Goal: Entertainment & Leisure: Browse casually

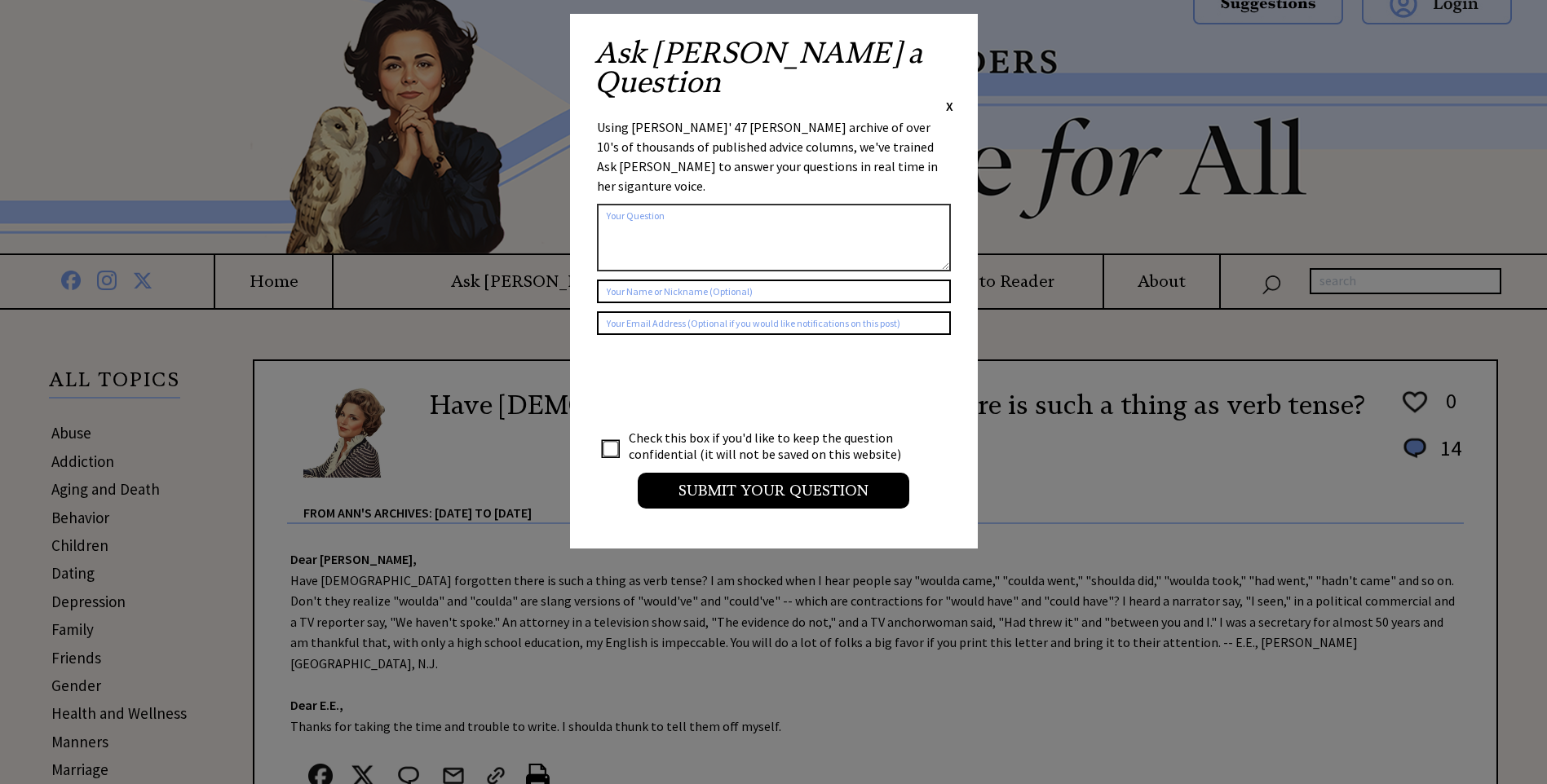
scroll to position [51, 0]
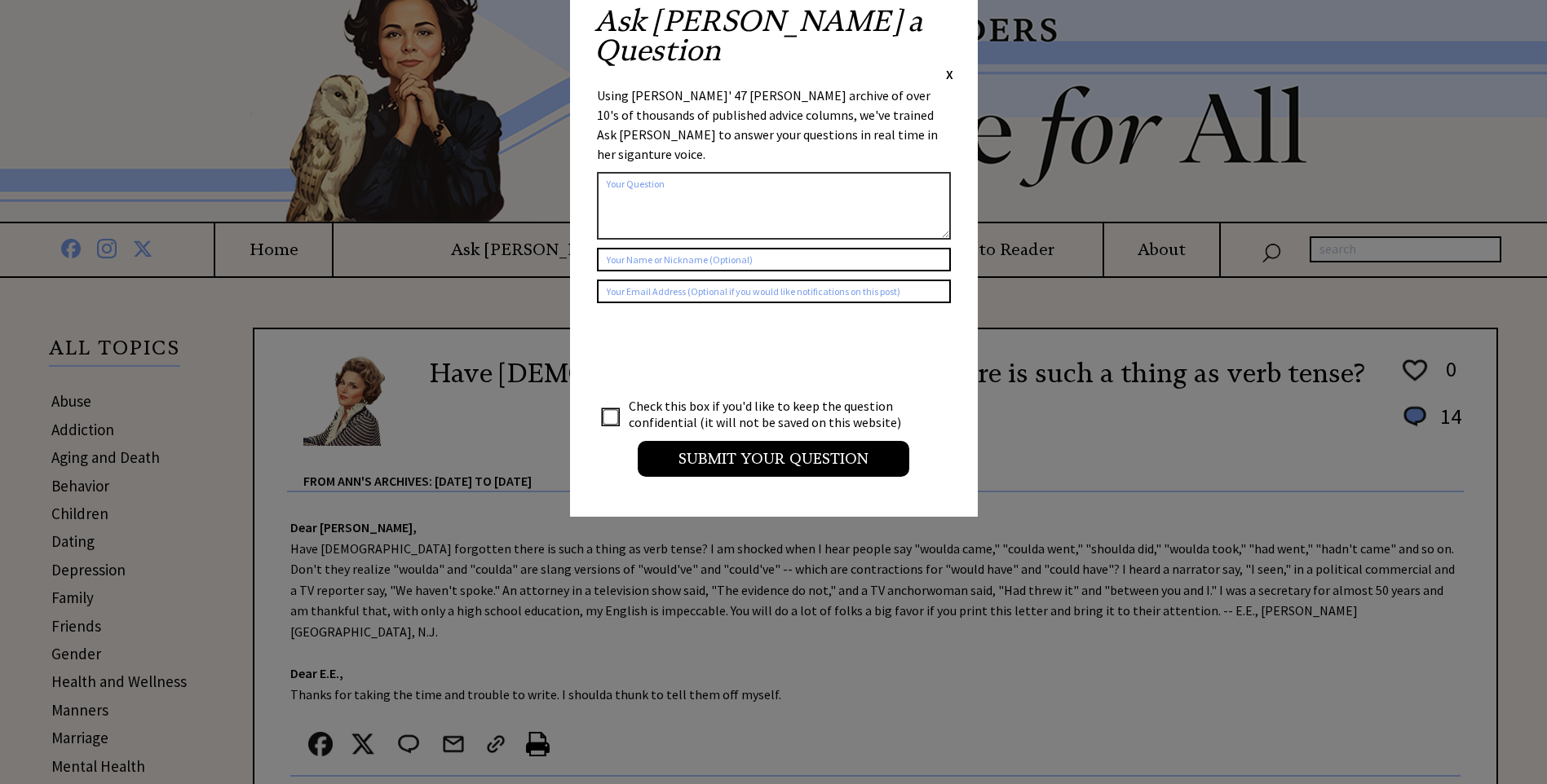
click at [946, 66] on span "X" at bounding box center [949, 74] width 7 height 16
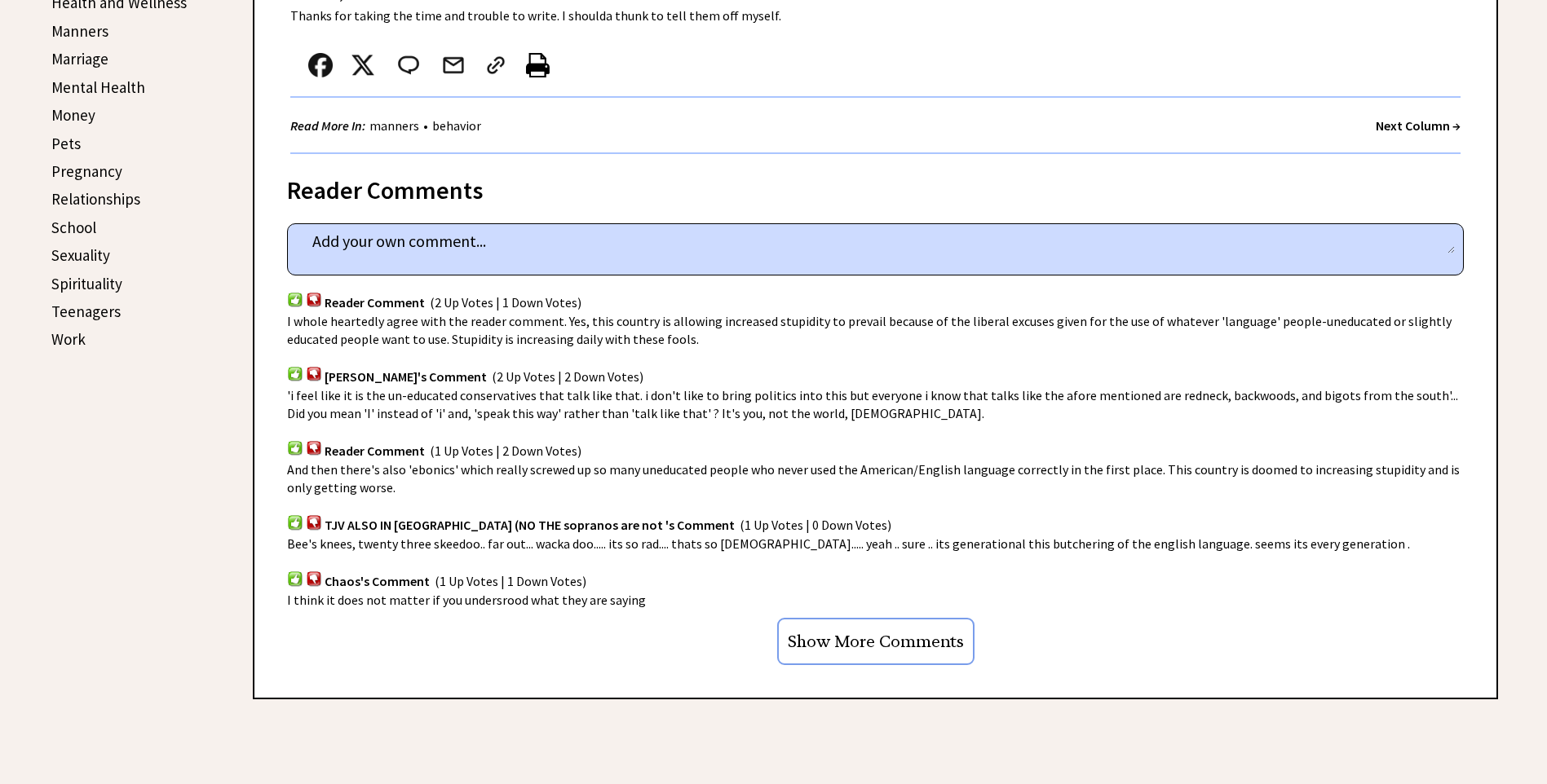
scroll to position [756, 0]
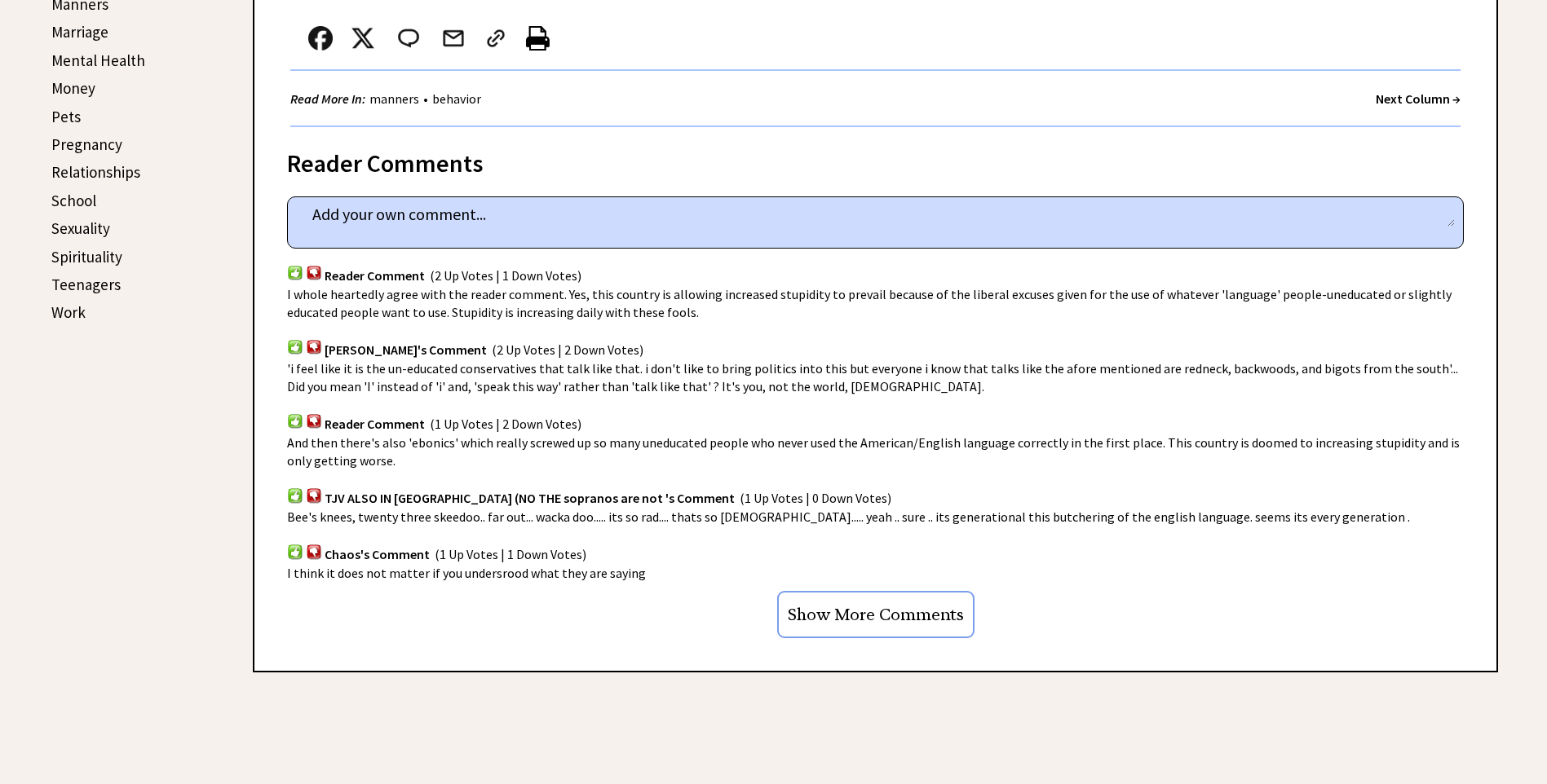
click at [855, 592] on input "Show More Comments" at bounding box center [876, 615] width 197 height 48
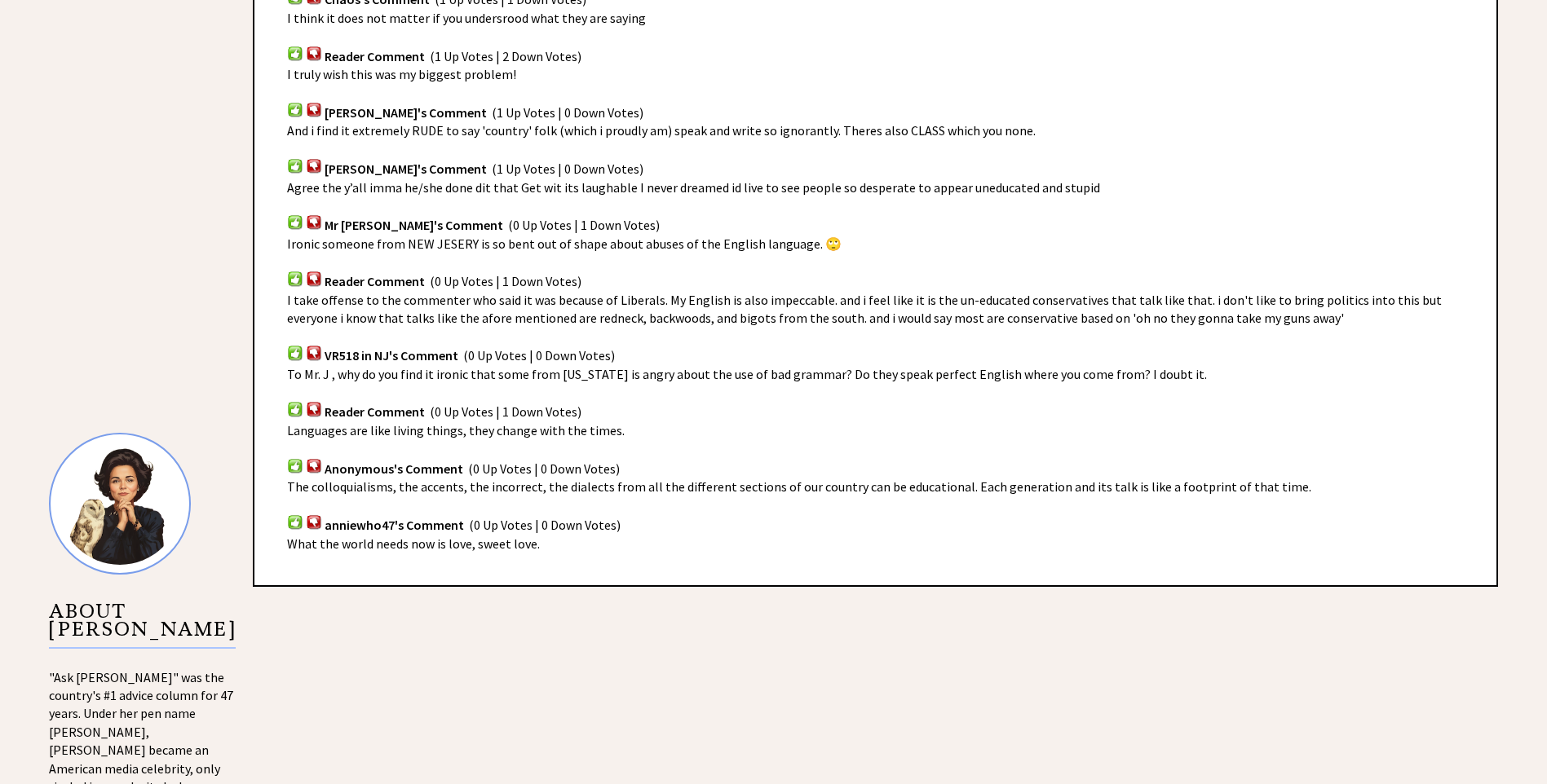
scroll to position [1316, 0]
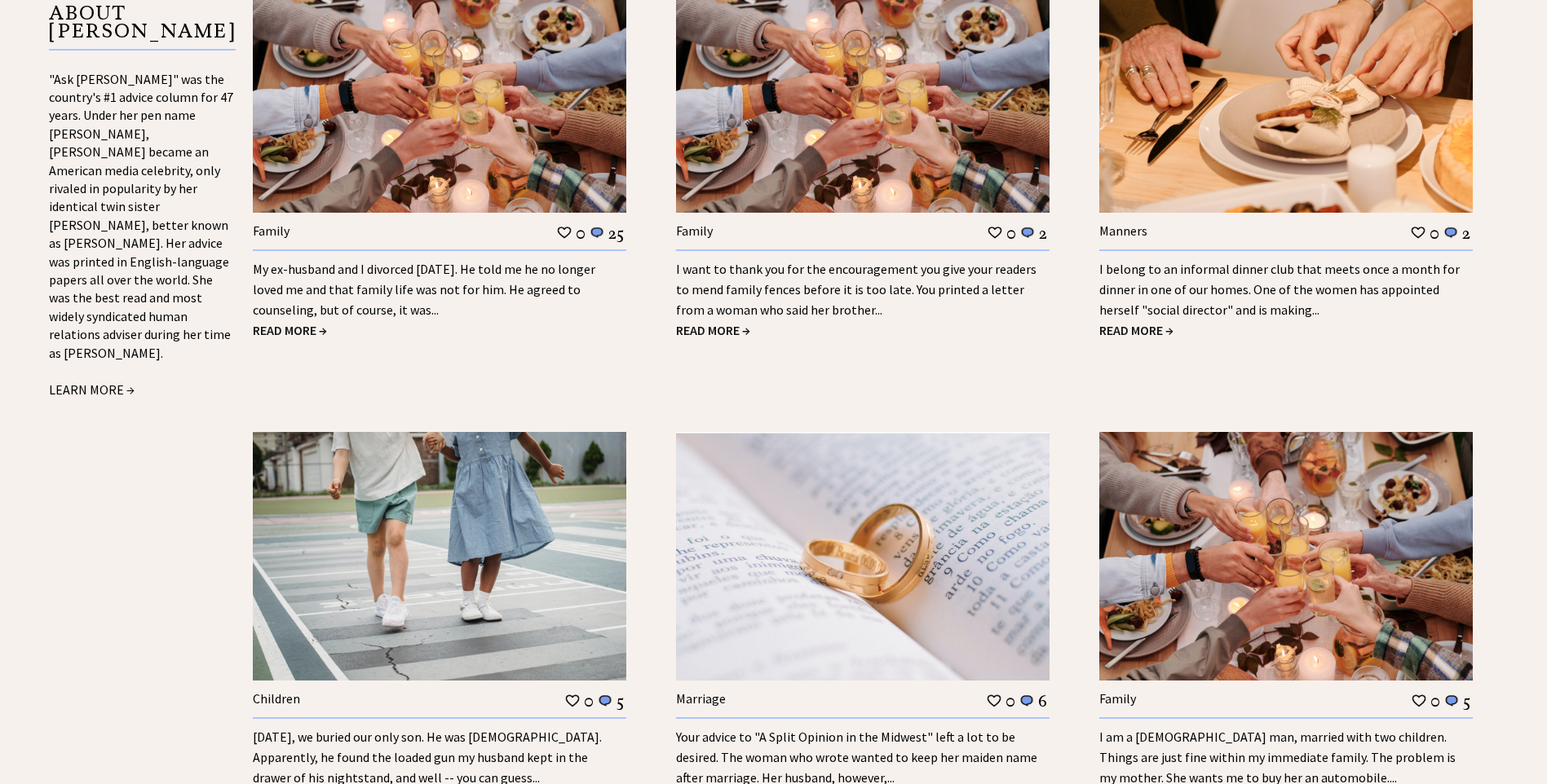
scroll to position [1842, 0]
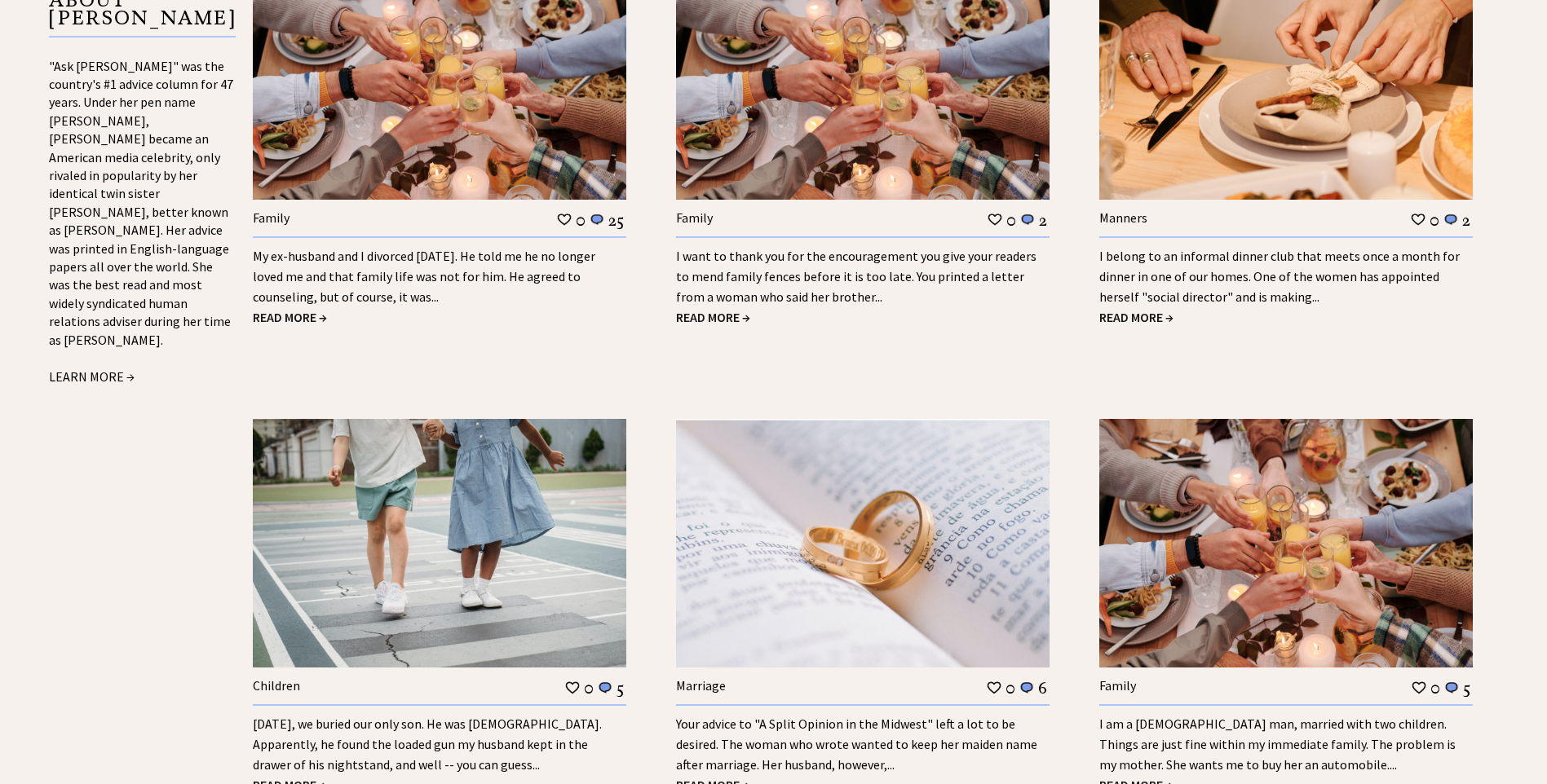
click at [304, 308] on span "READ MORE →" at bounding box center [290, 316] width 75 height 16
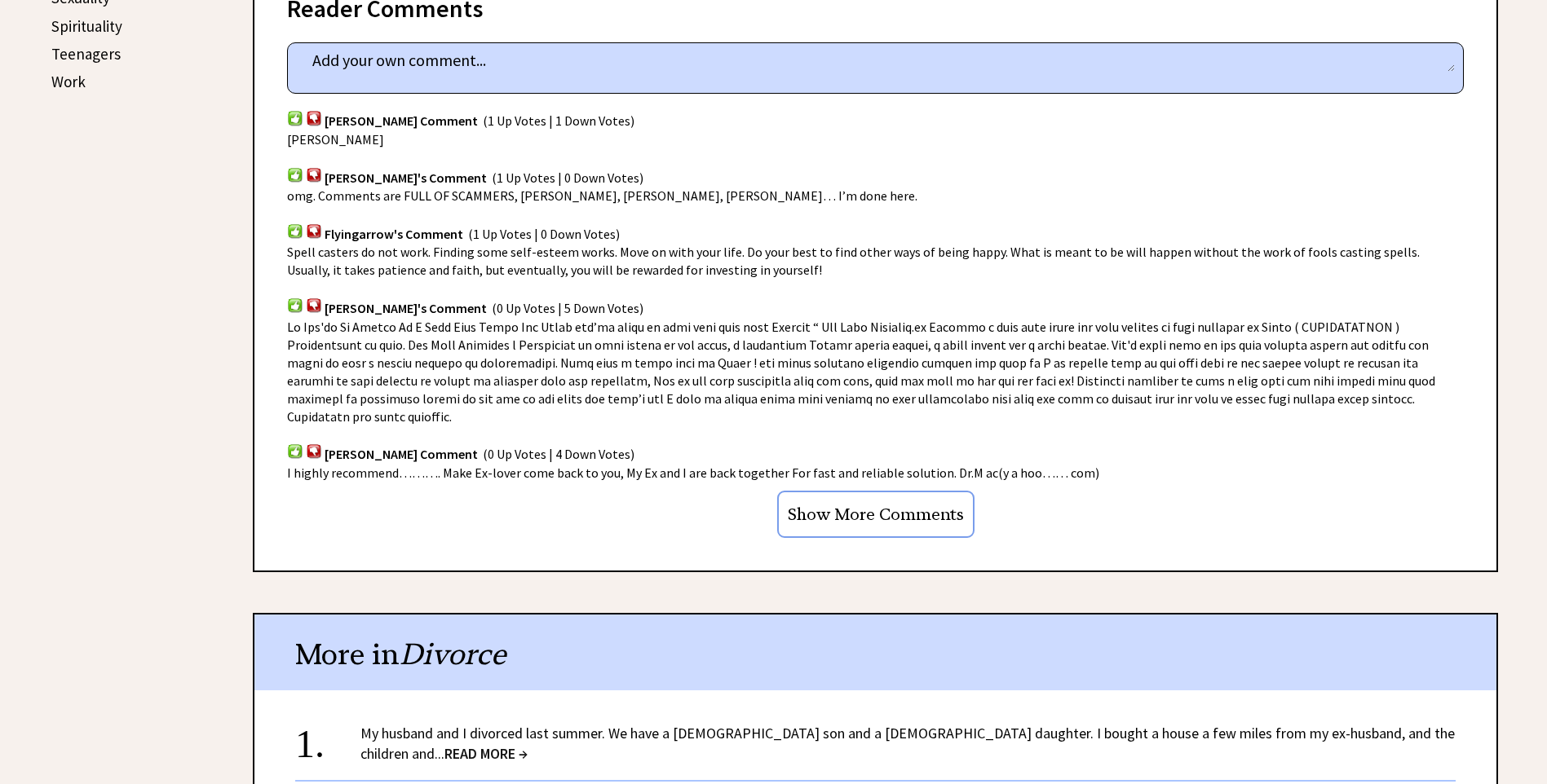
scroll to position [991, 0]
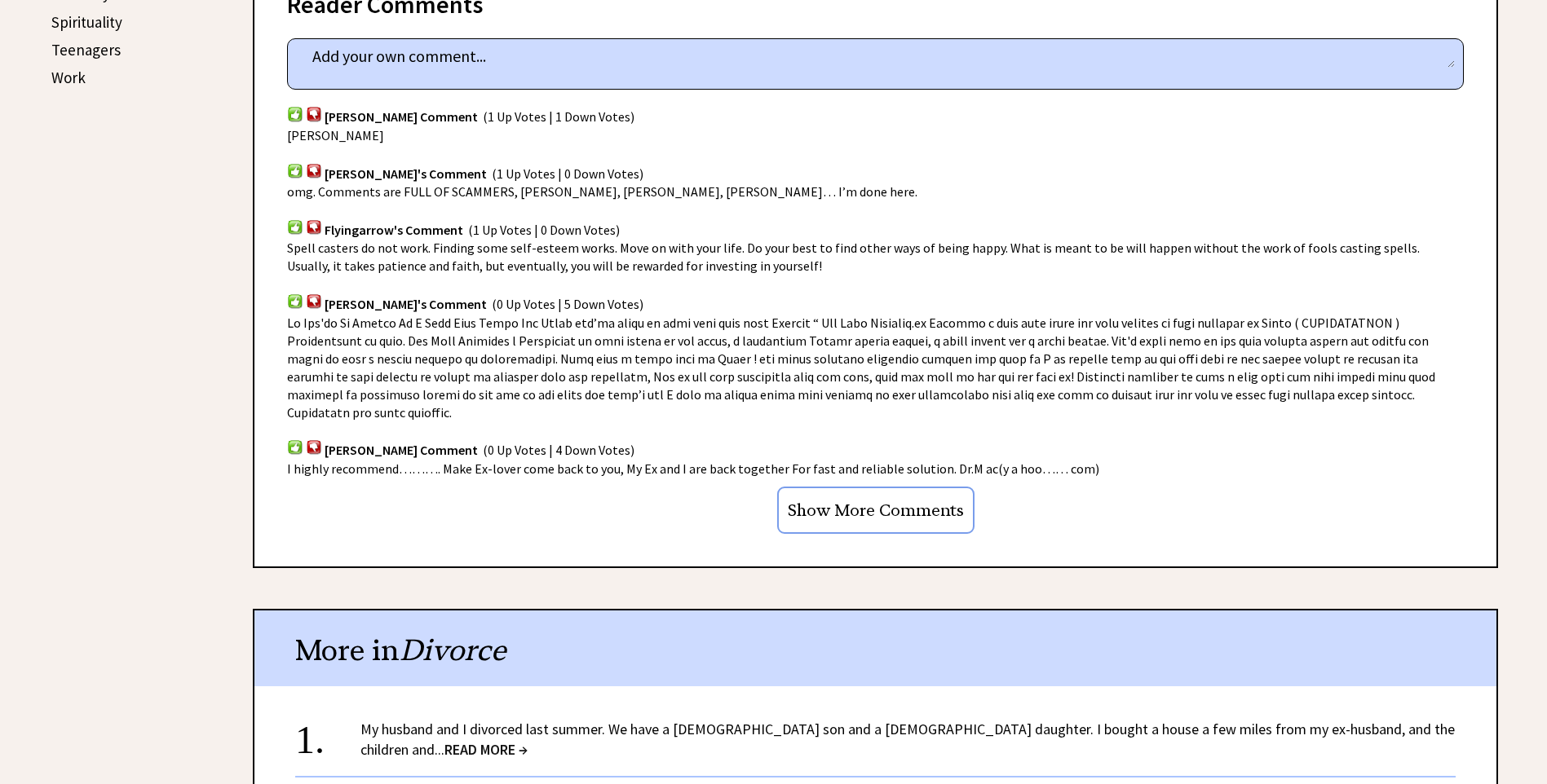
click at [881, 487] on input "Show More Comments" at bounding box center [876, 510] width 197 height 48
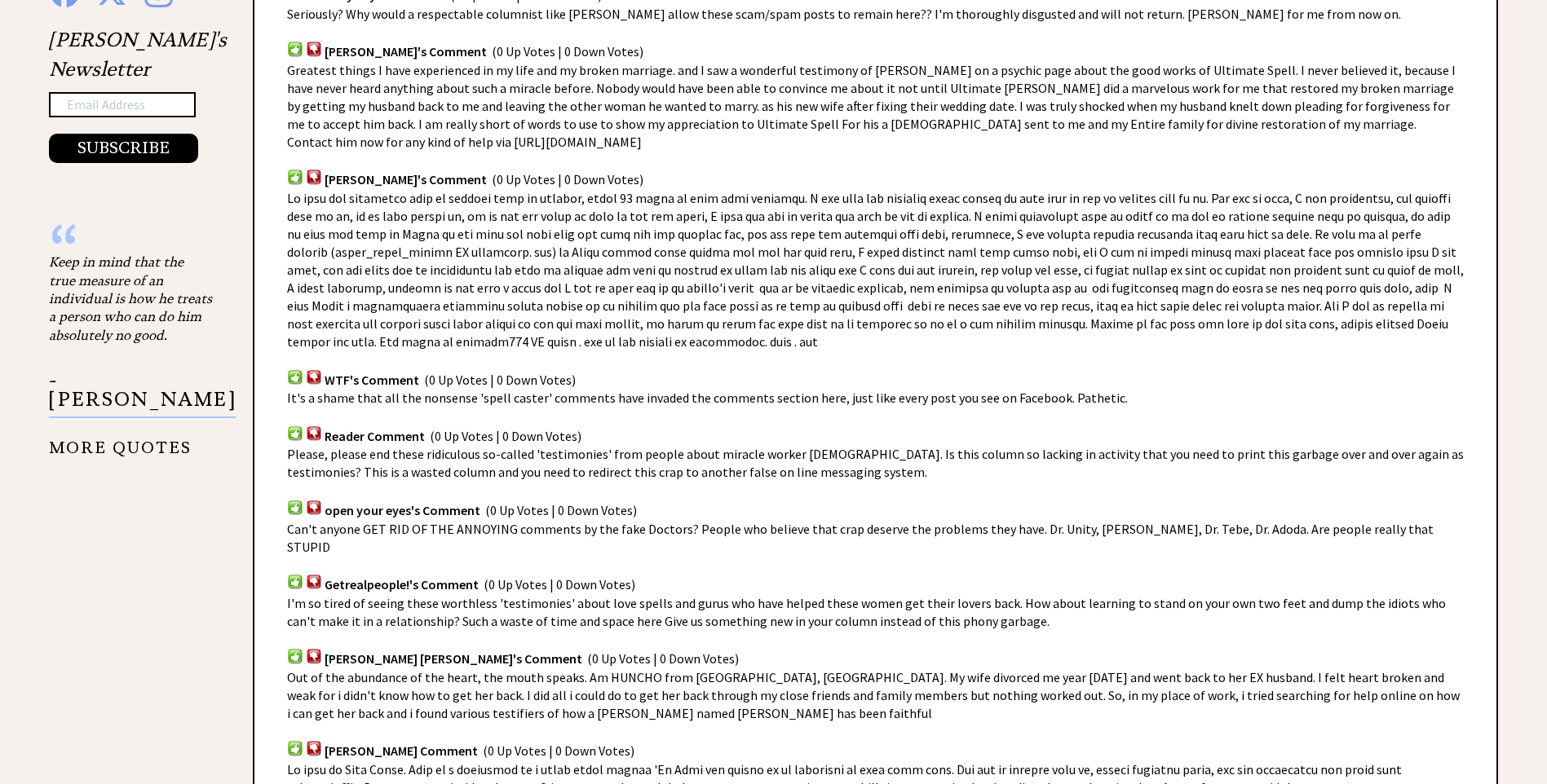
scroll to position [1943, 0]
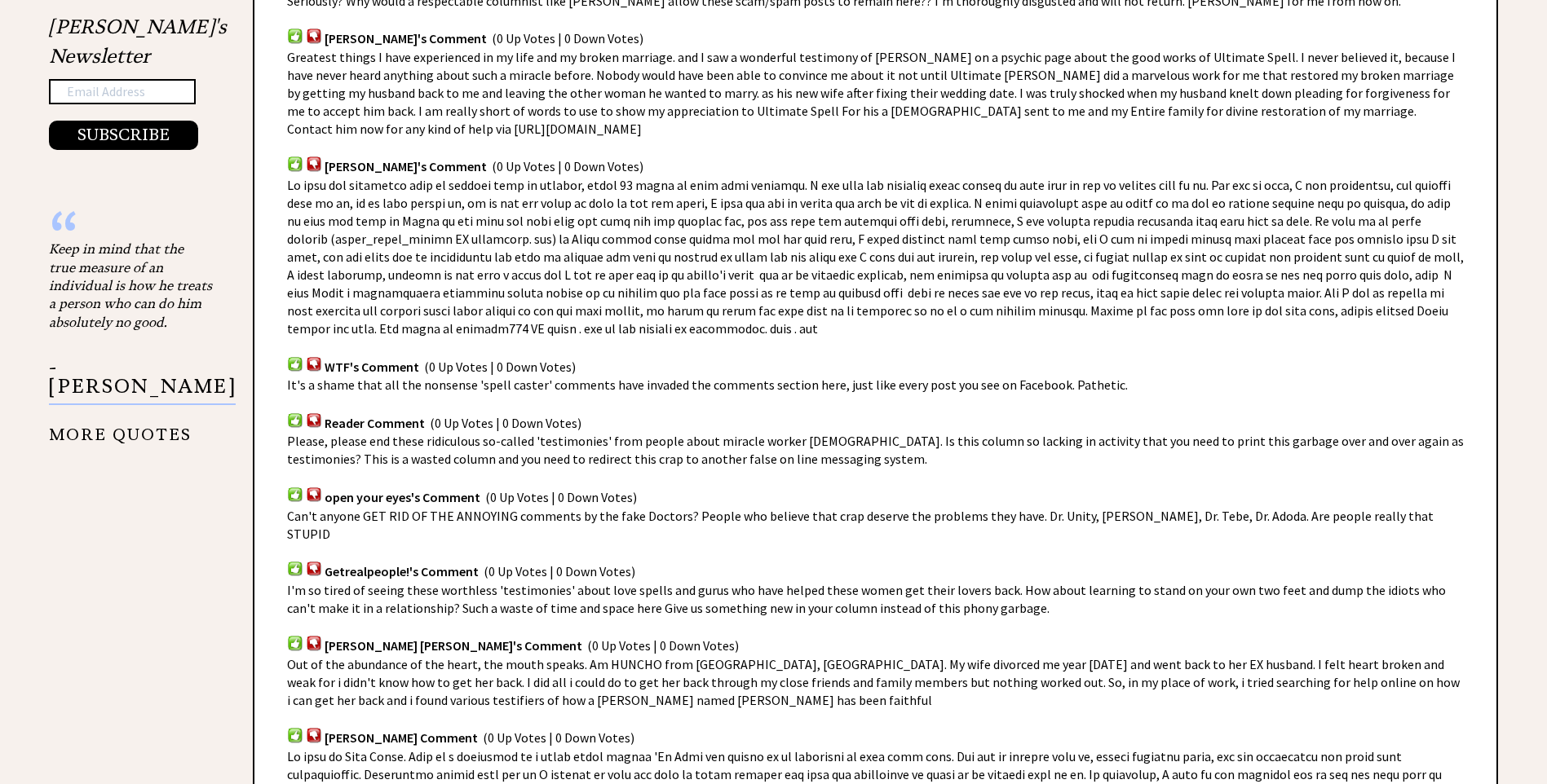
click at [1505, 495] on div "Advice Topics My ex-husband and I divorced 18 years ago. 0 25 0 25 From Ann's A…" at bounding box center [774, 156] width 1547 height 3540
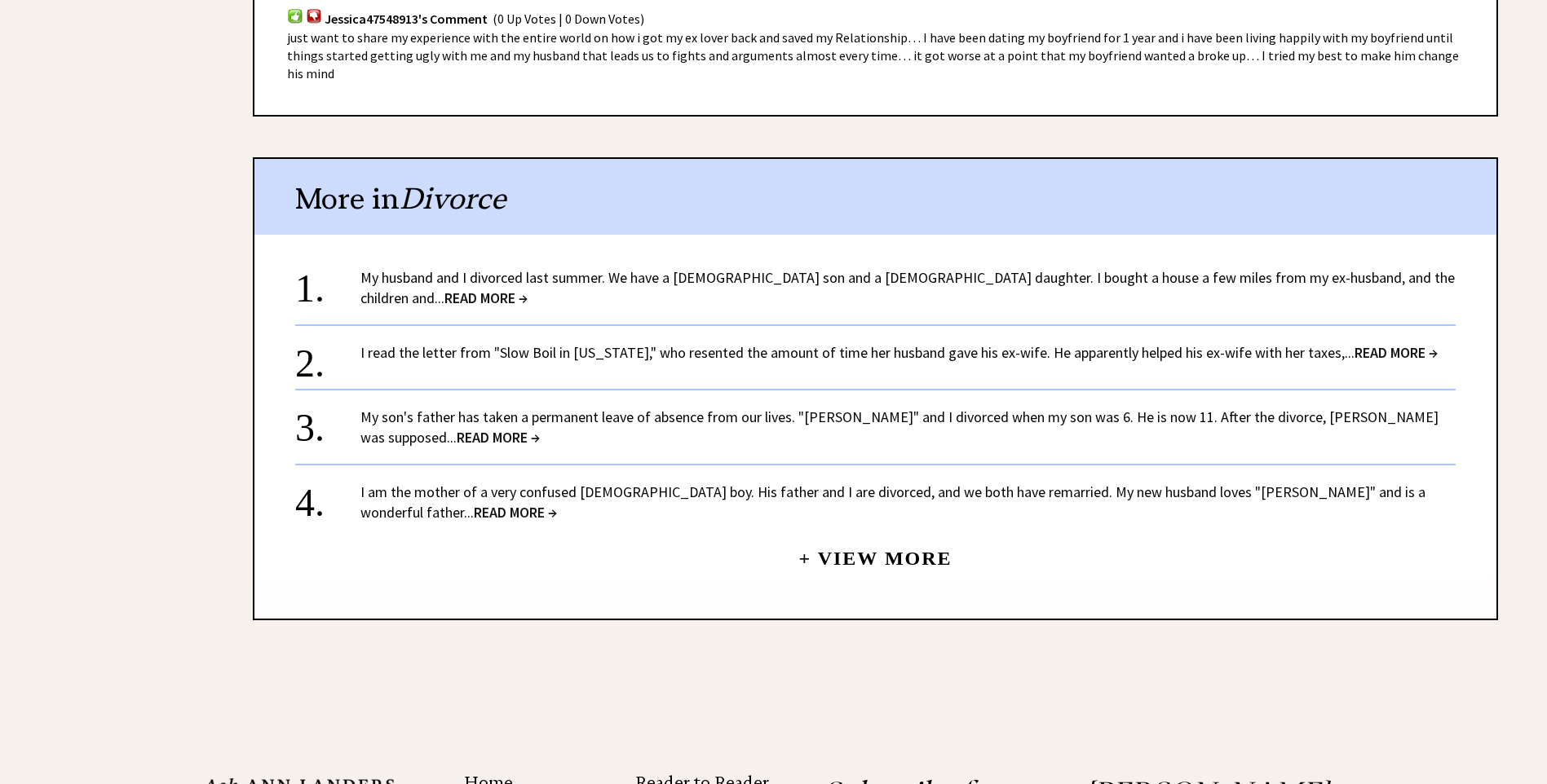
scroll to position [3164, 0]
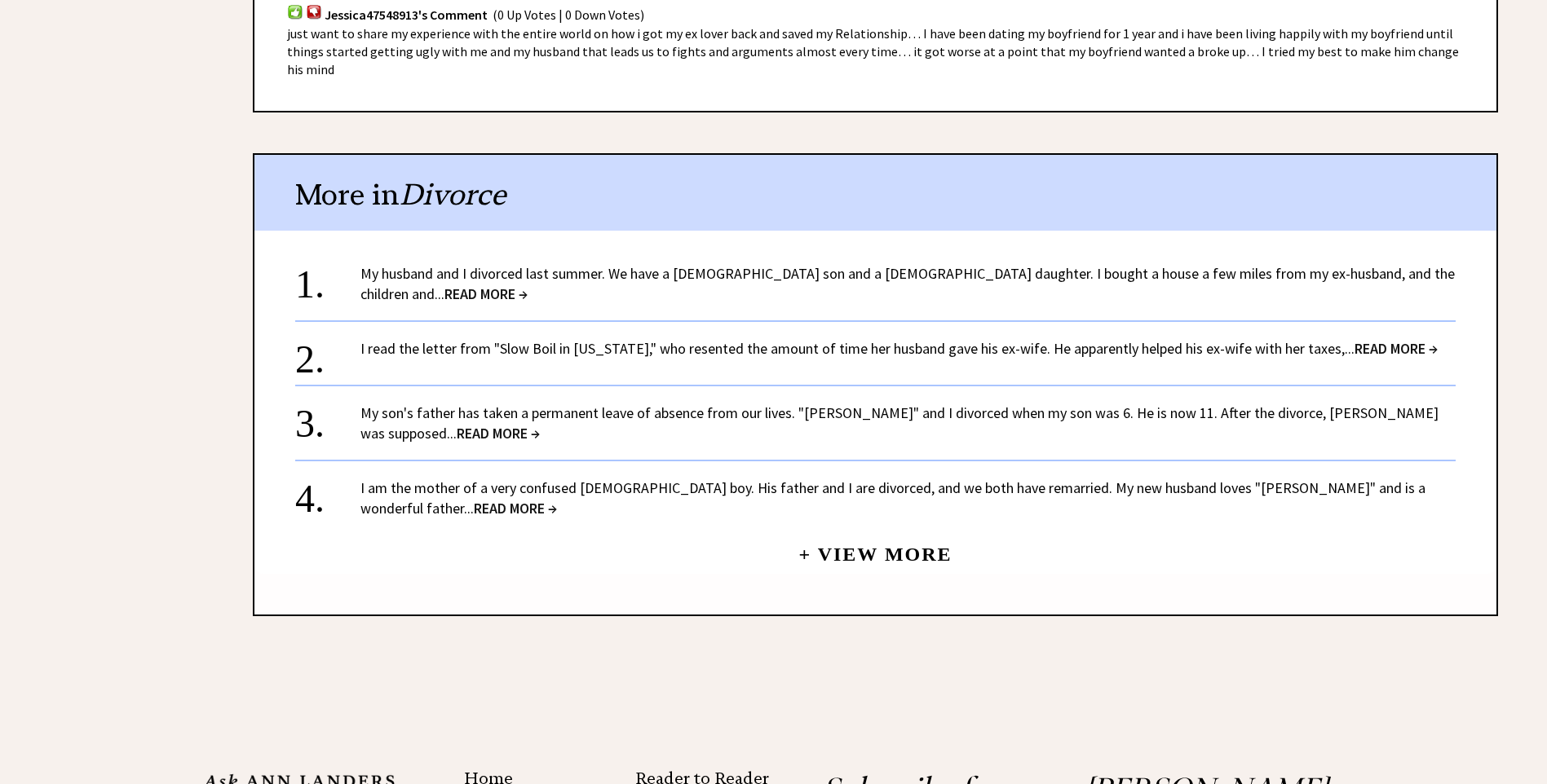
click at [528, 285] on span "READ MORE →" at bounding box center [486, 294] width 84 height 19
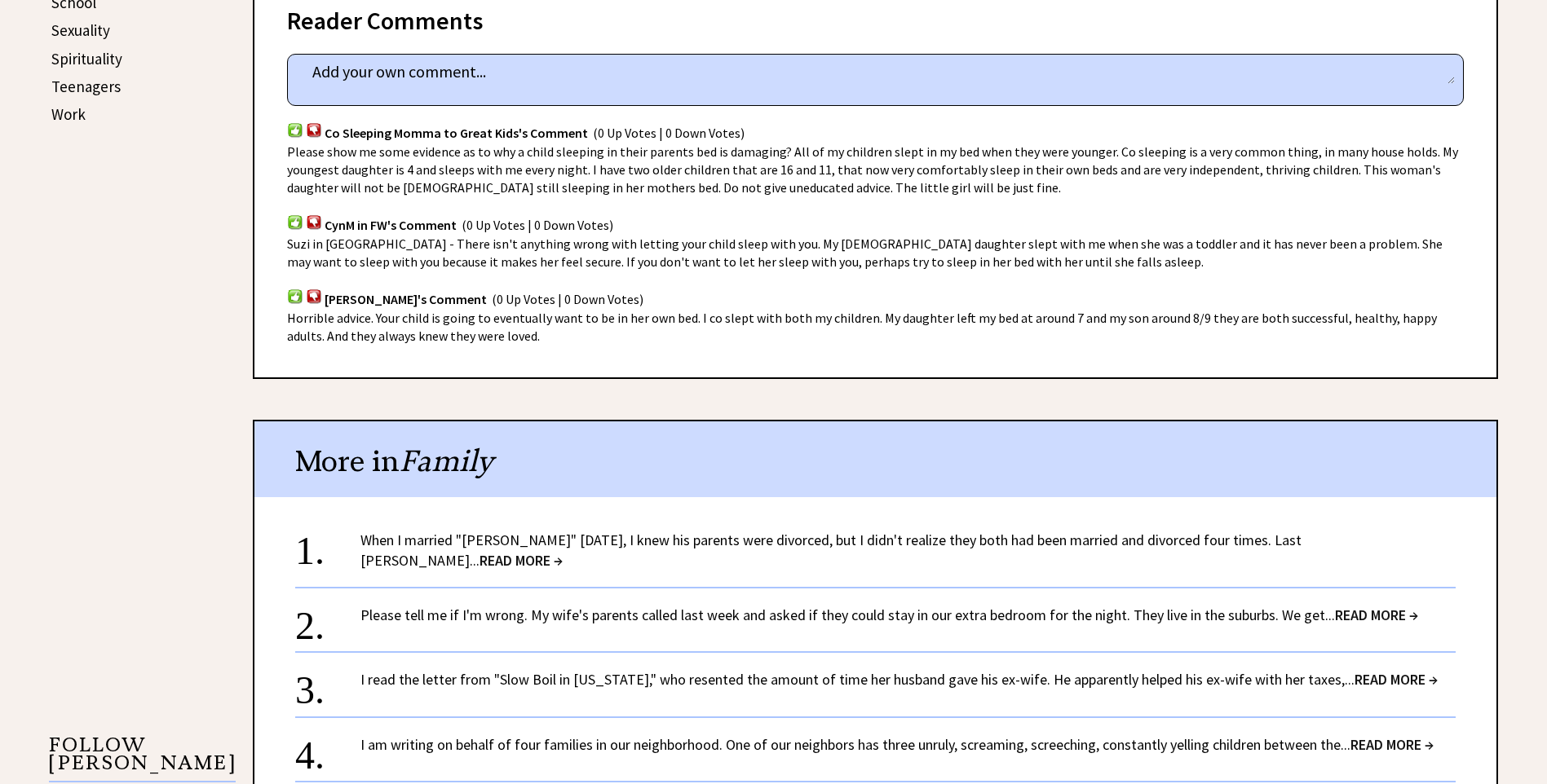
scroll to position [962, 0]
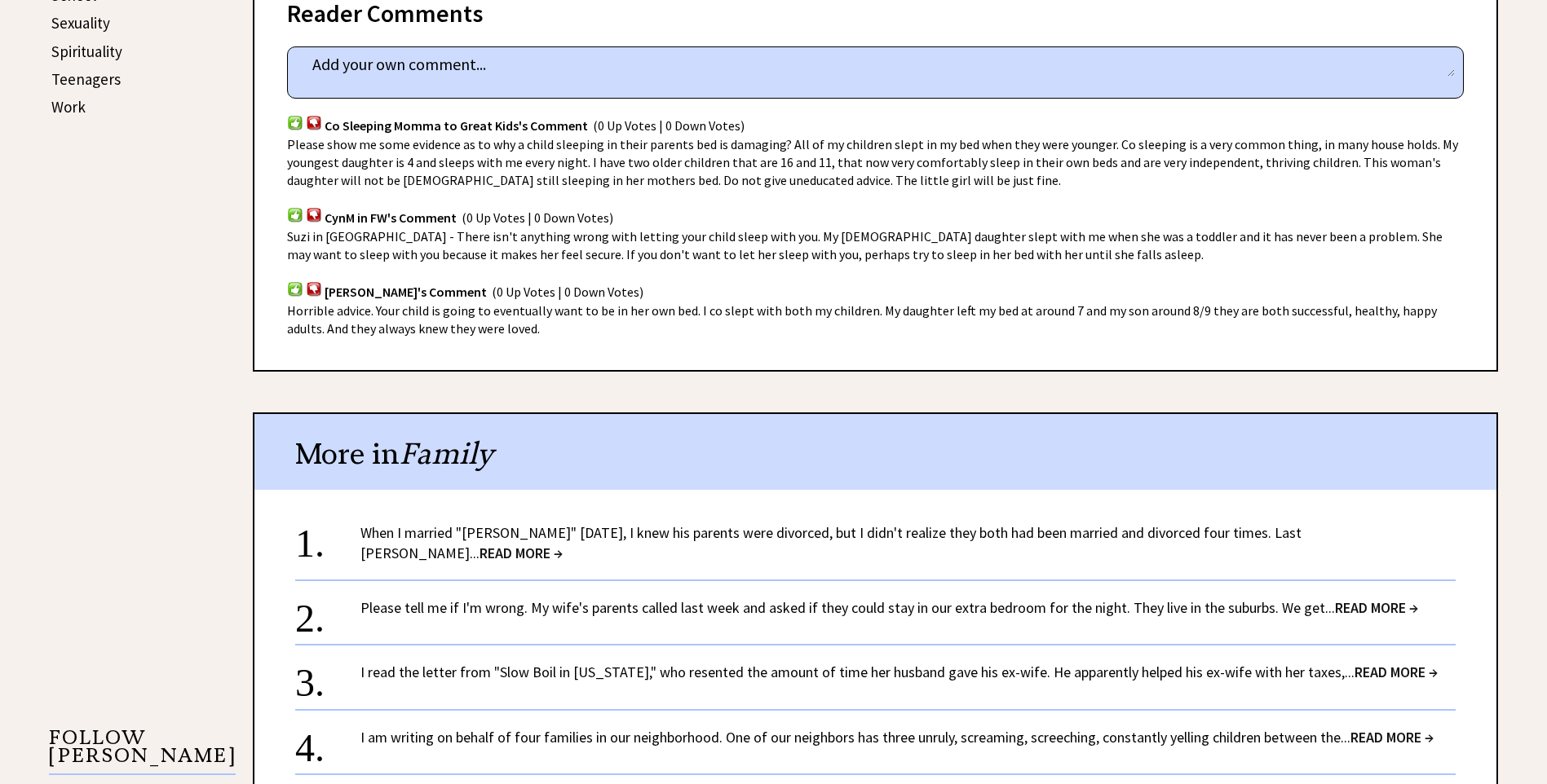
click at [562, 543] on span "READ MORE →" at bounding box center [522, 552] width 84 height 19
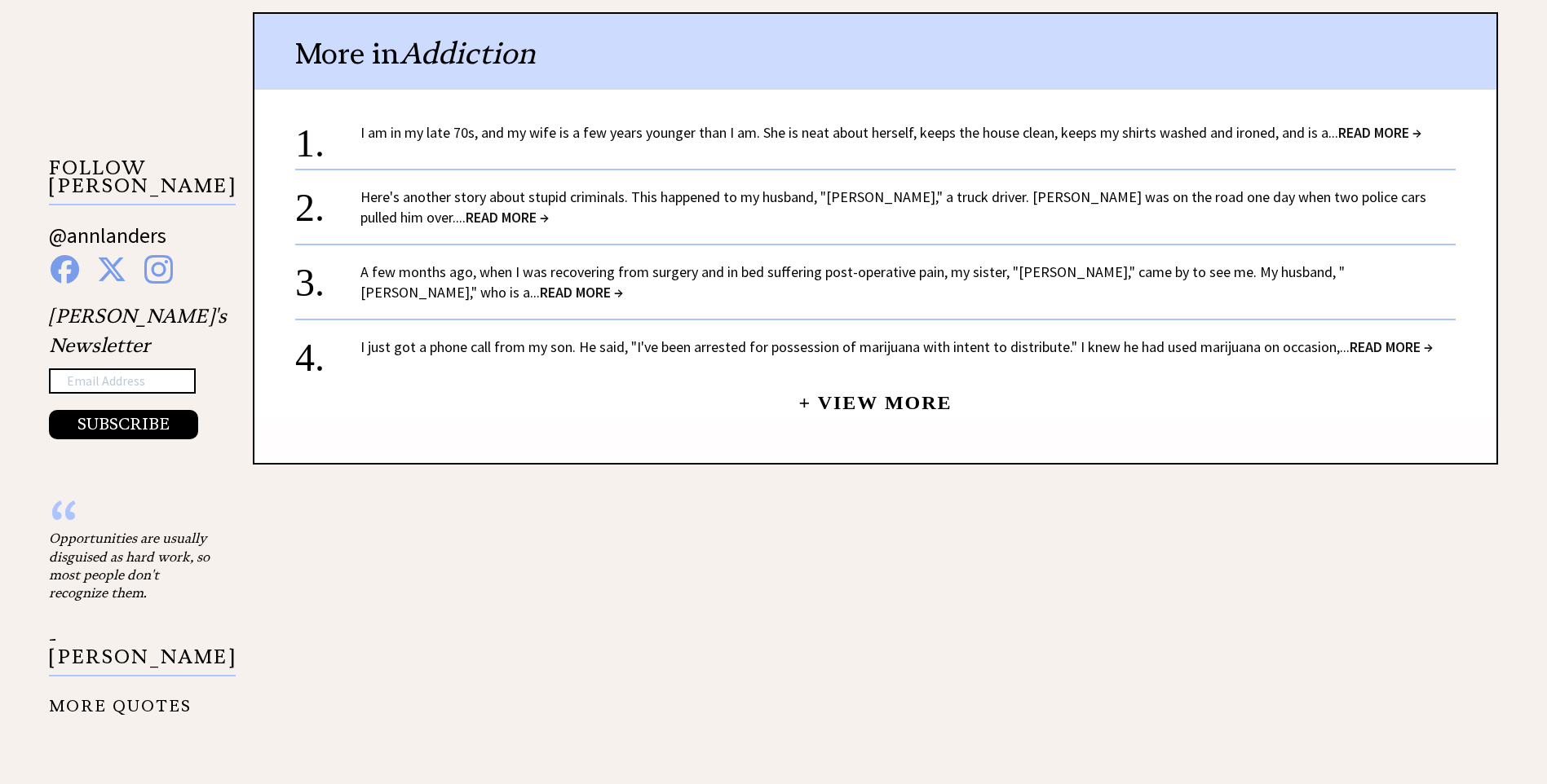
scroll to position [1569, 0]
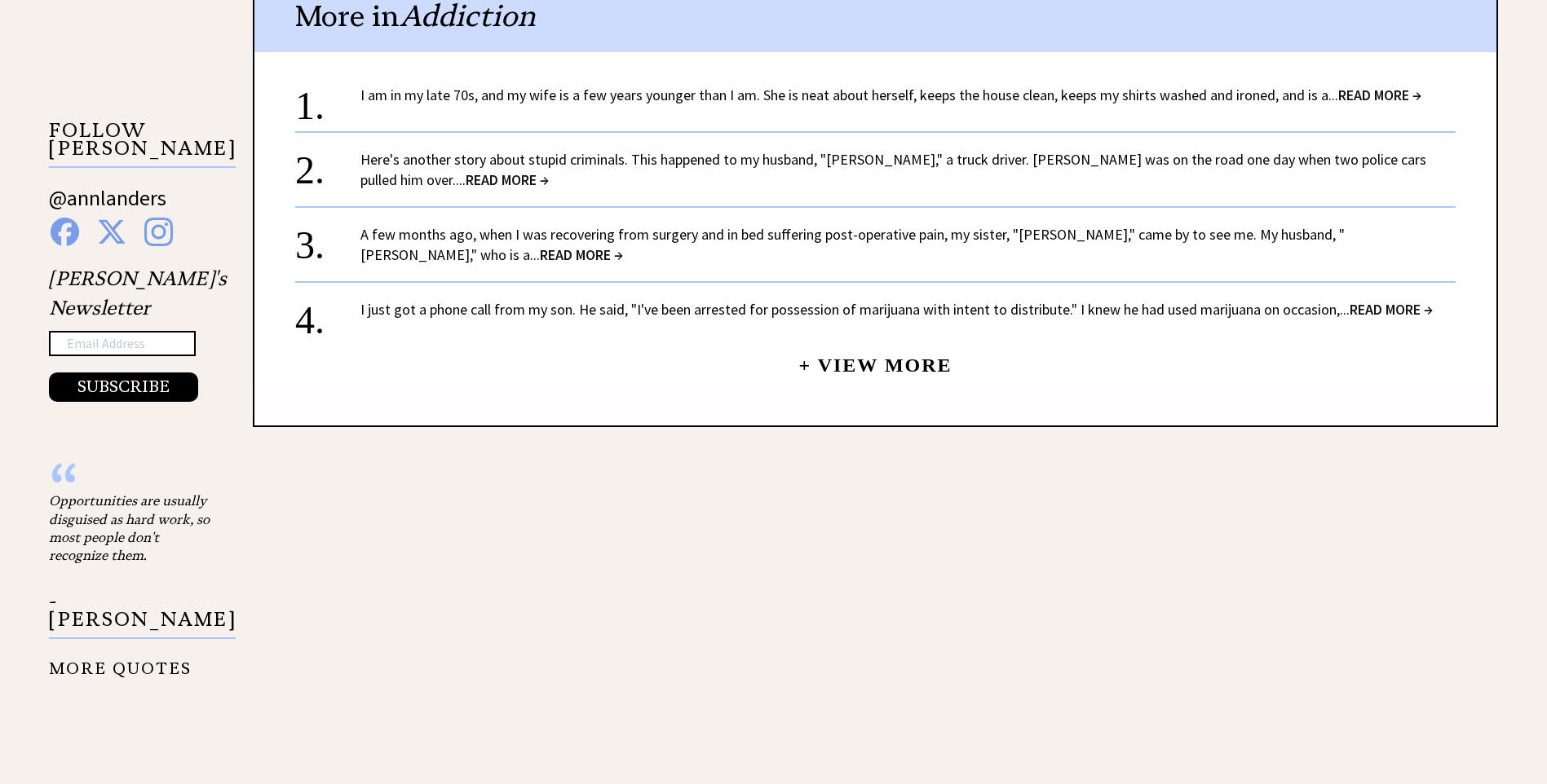
click at [1370, 86] on span "READ MORE →" at bounding box center [1380, 95] width 84 height 19
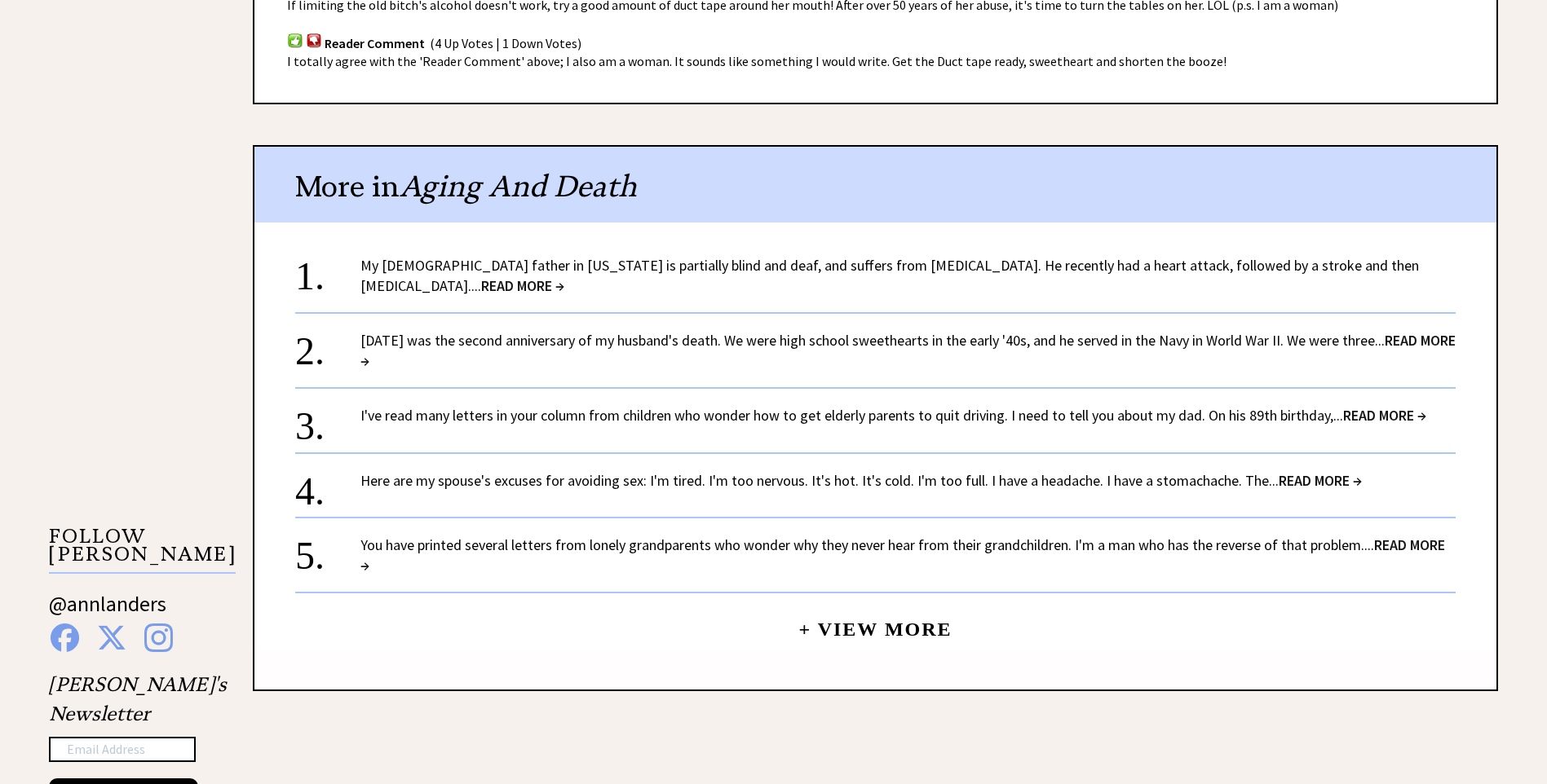
scroll to position [1258, 0]
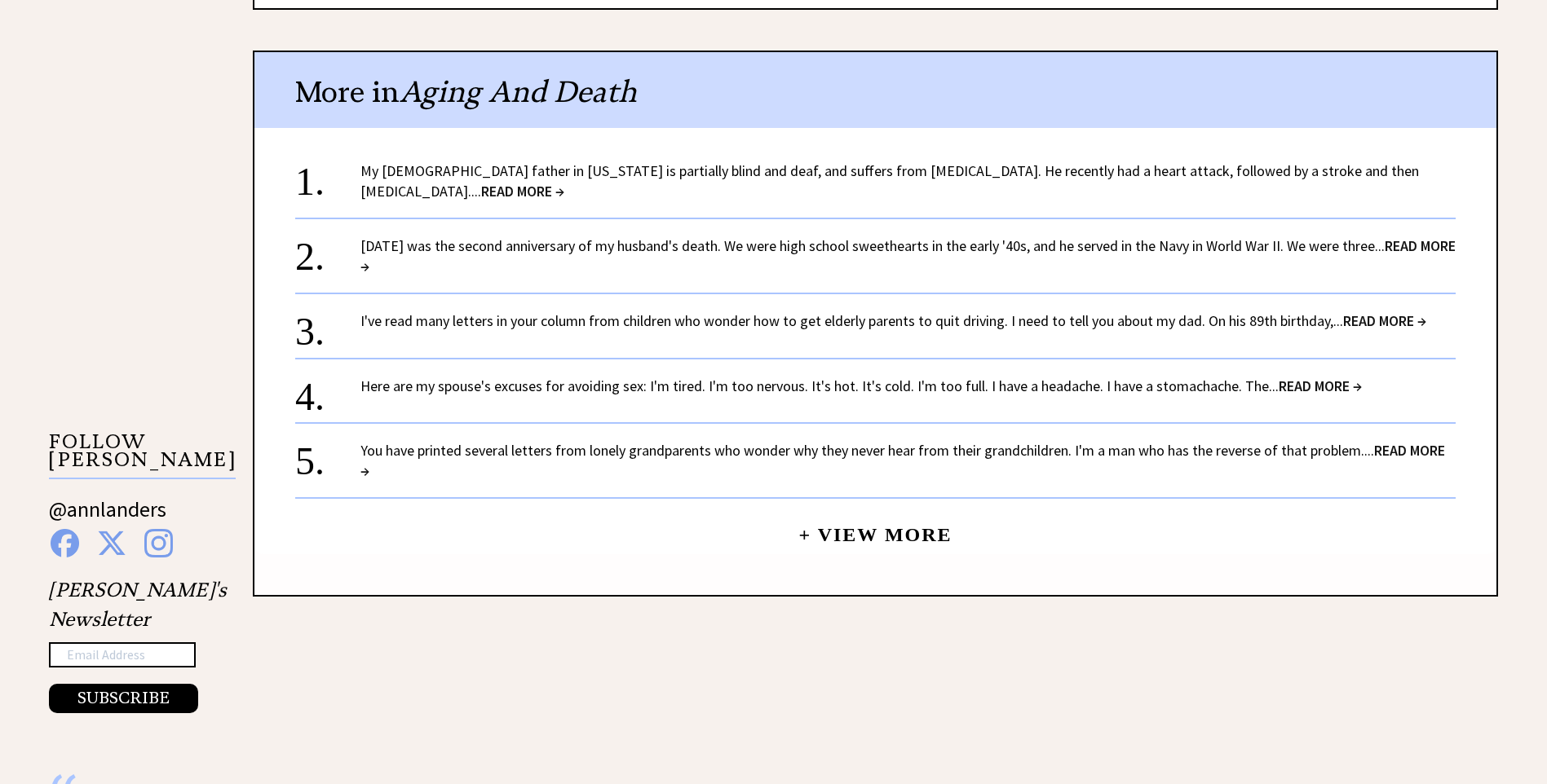
click at [564, 182] on span "READ MORE →" at bounding box center [523, 191] width 84 height 19
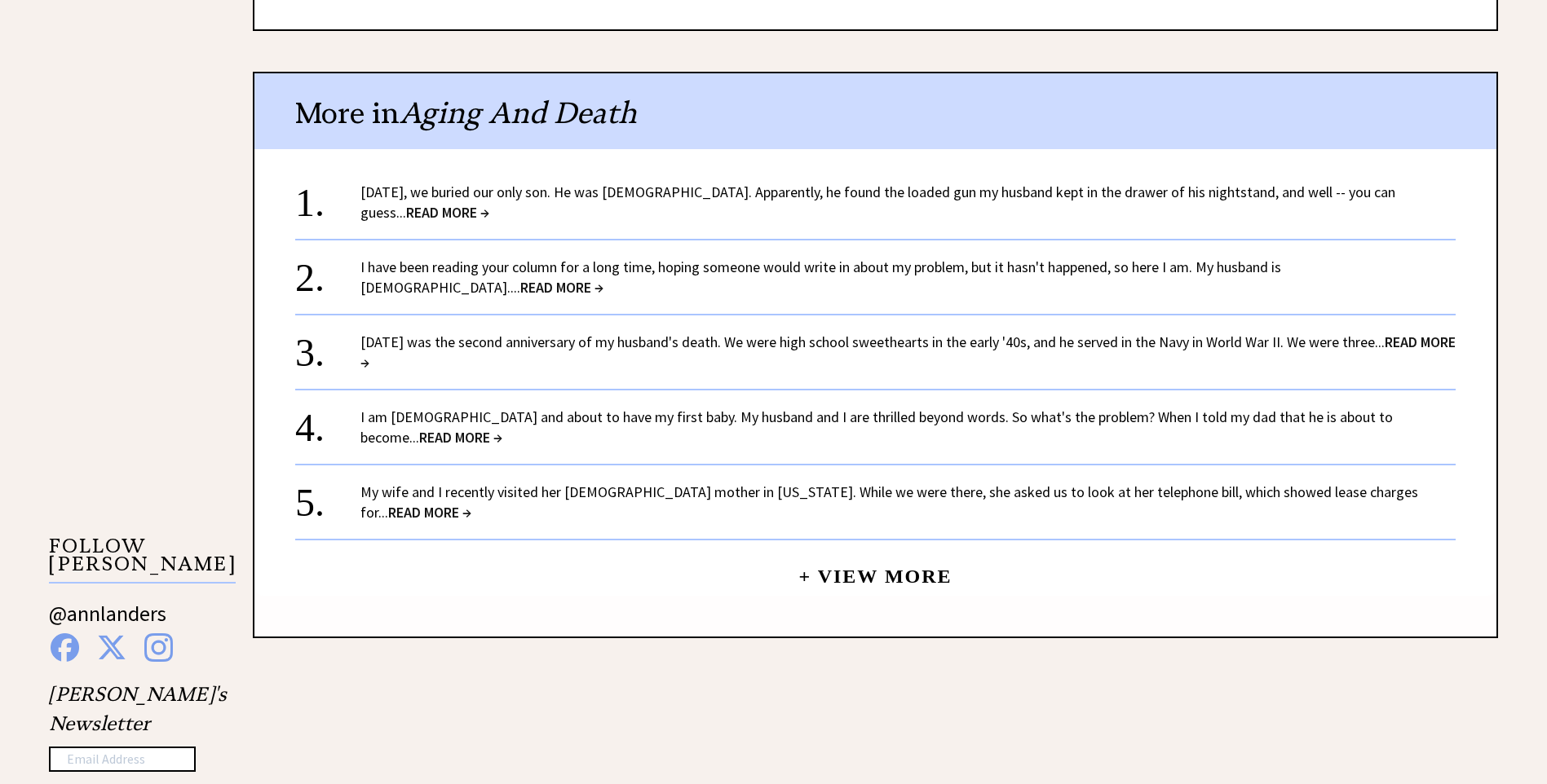
scroll to position [1161, 0]
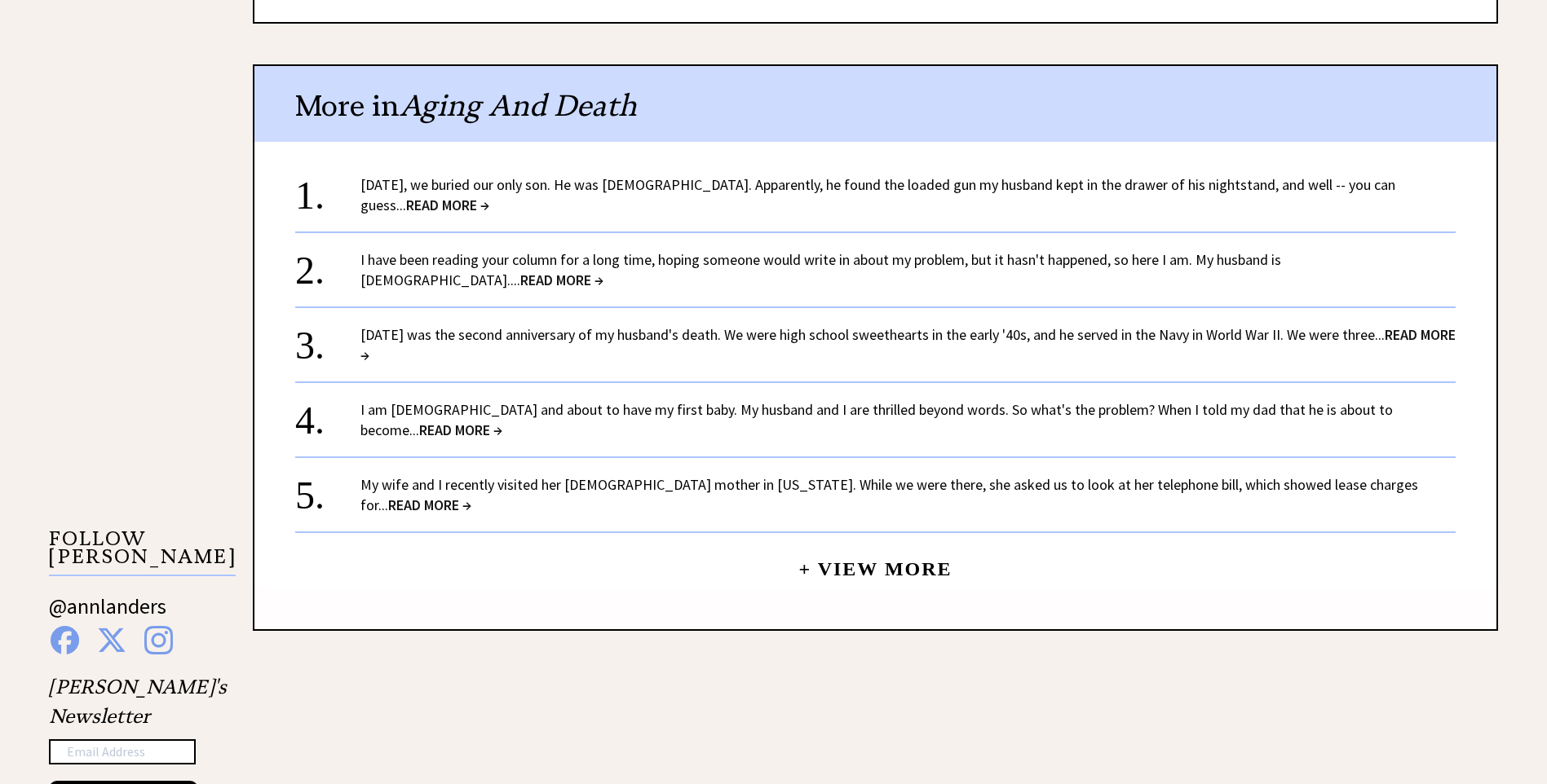
click at [1489, 453] on div "1. Yesterday, we buried our only son. He was 9 years old. Apparently, he found …" at bounding box center [876, 373] width 1242 height 431
click at [490, 196] on span "READ MORE →" at bounding box center [448, 205] width 84 height 19
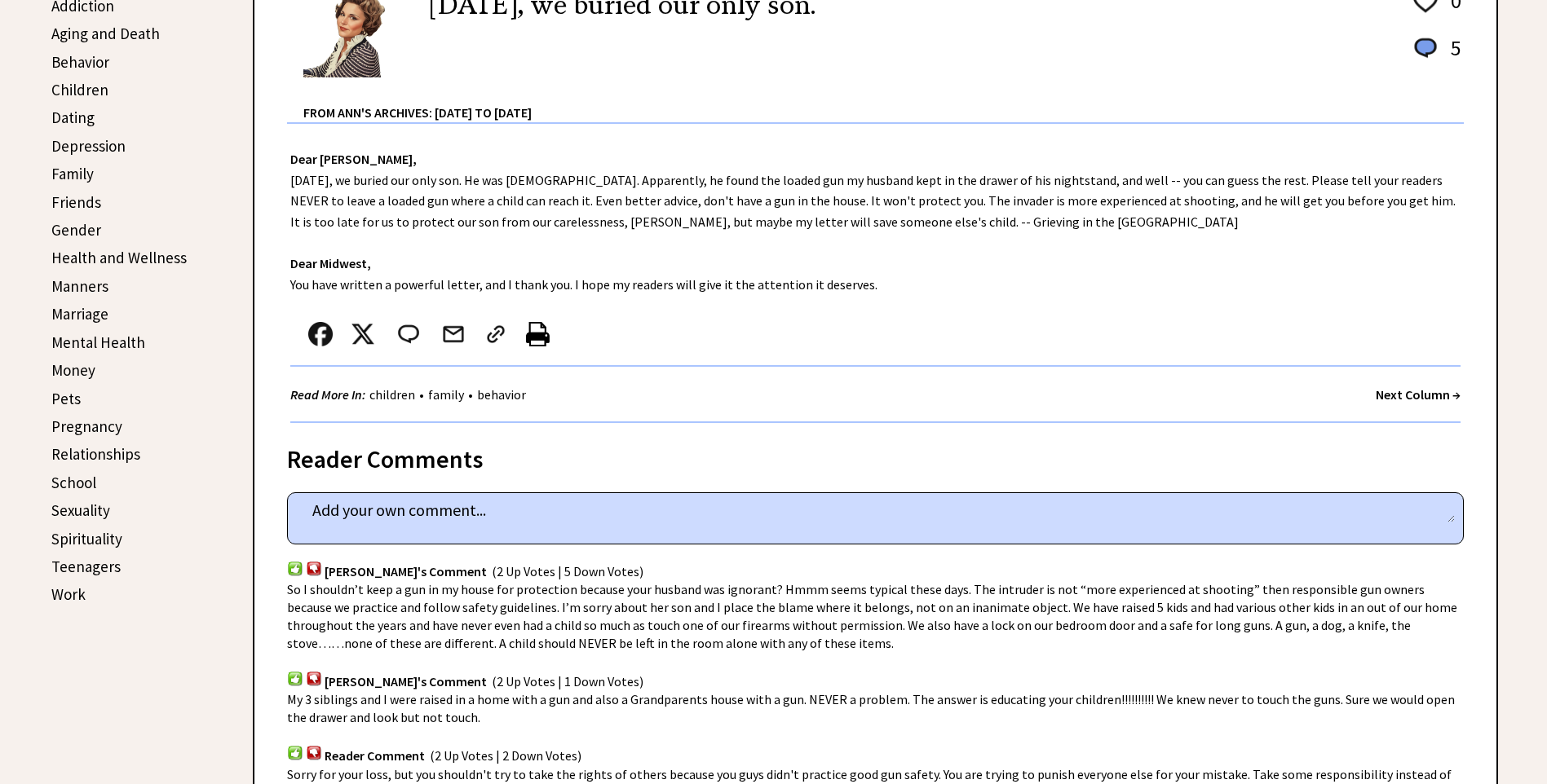
scroll to position [505, 0]
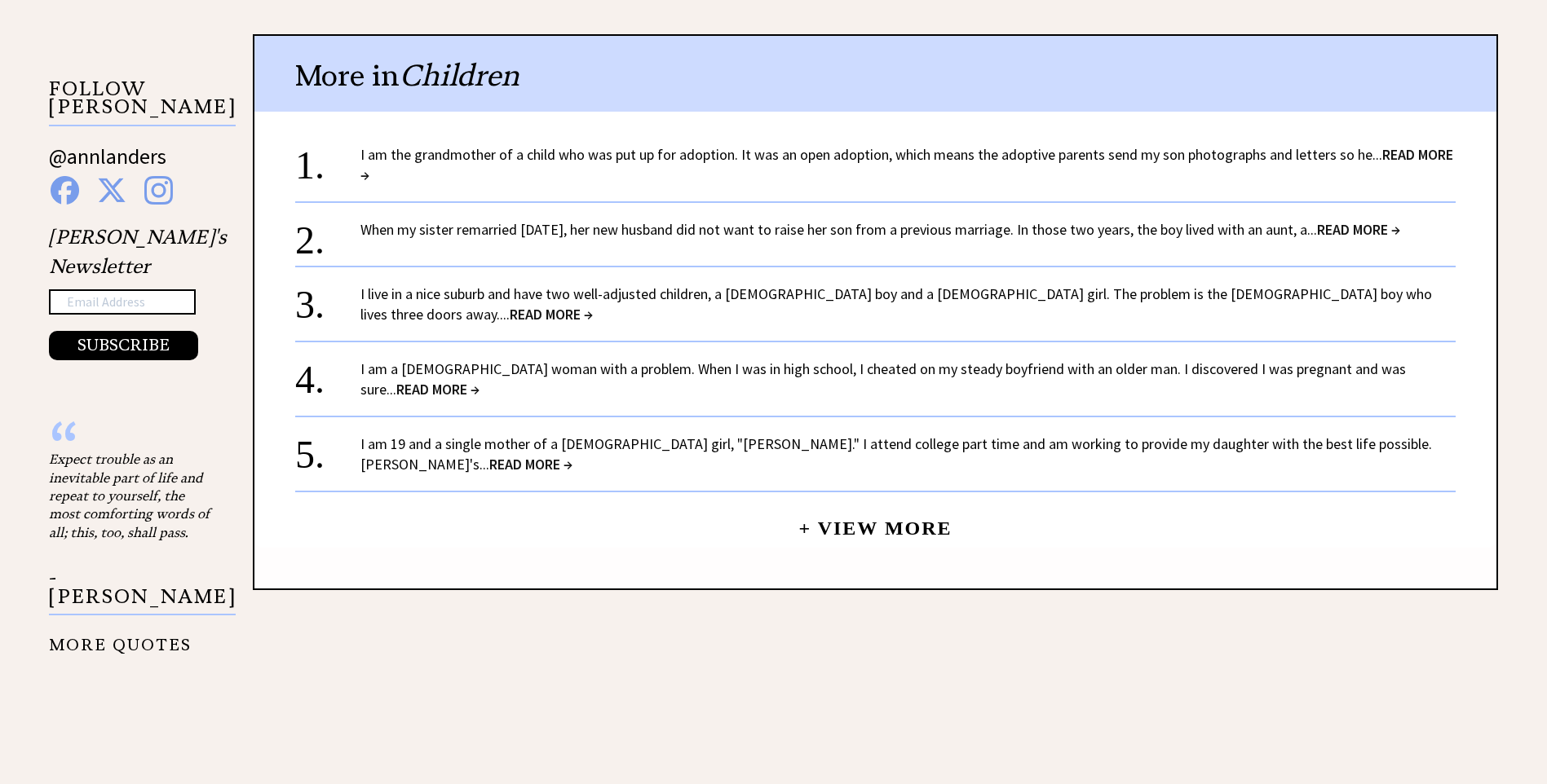
scroll to position [1621, 0]
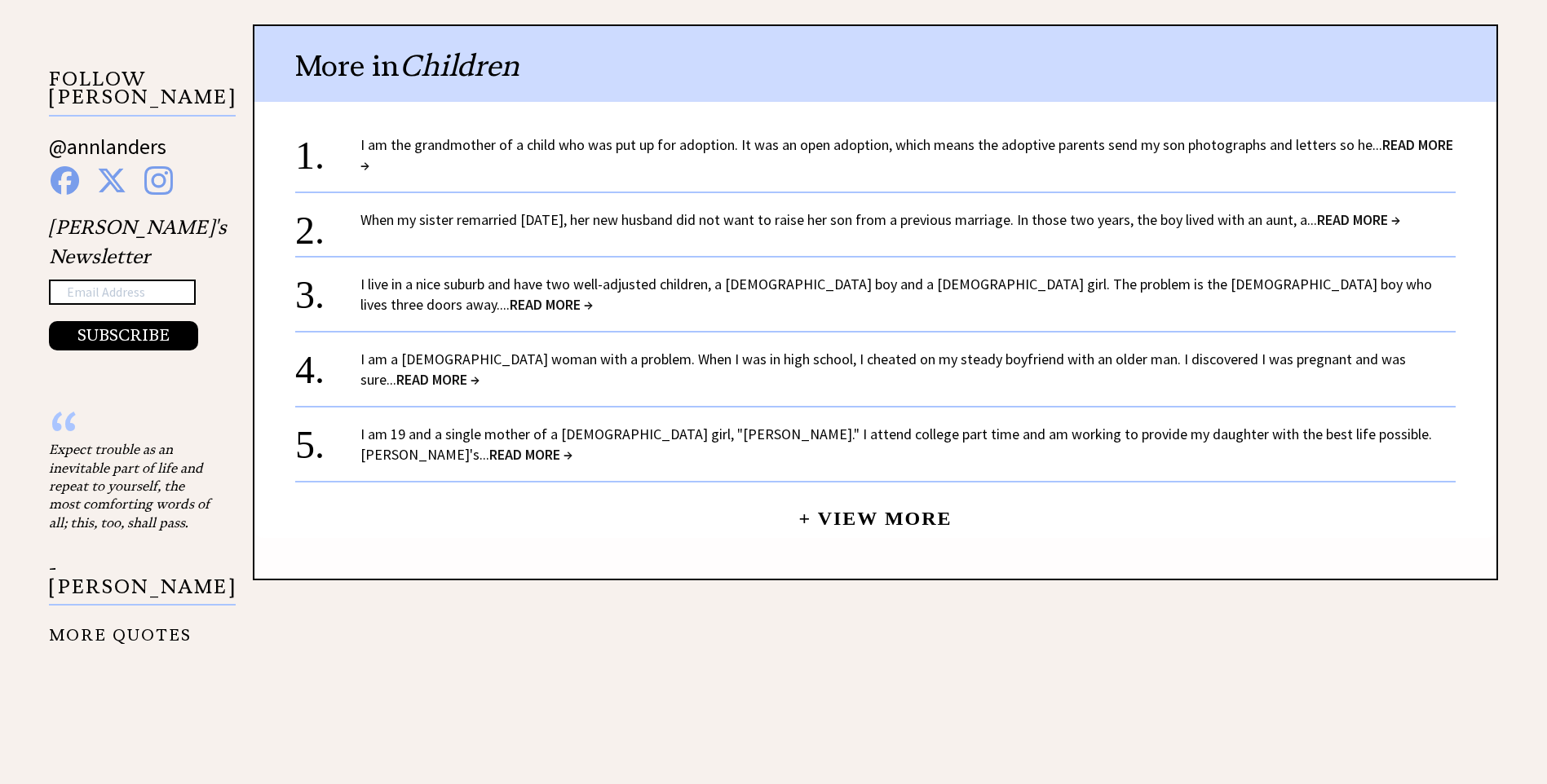
click at [1489, 535] on div "More in Children 1. I am the grandmother of a child who was put up for adoption…" at bounding box center [875, 302] width 1245 height 556
click at [480, 370] on span "READ MORE →" at bounding box center [438, 379] width 84 height 19
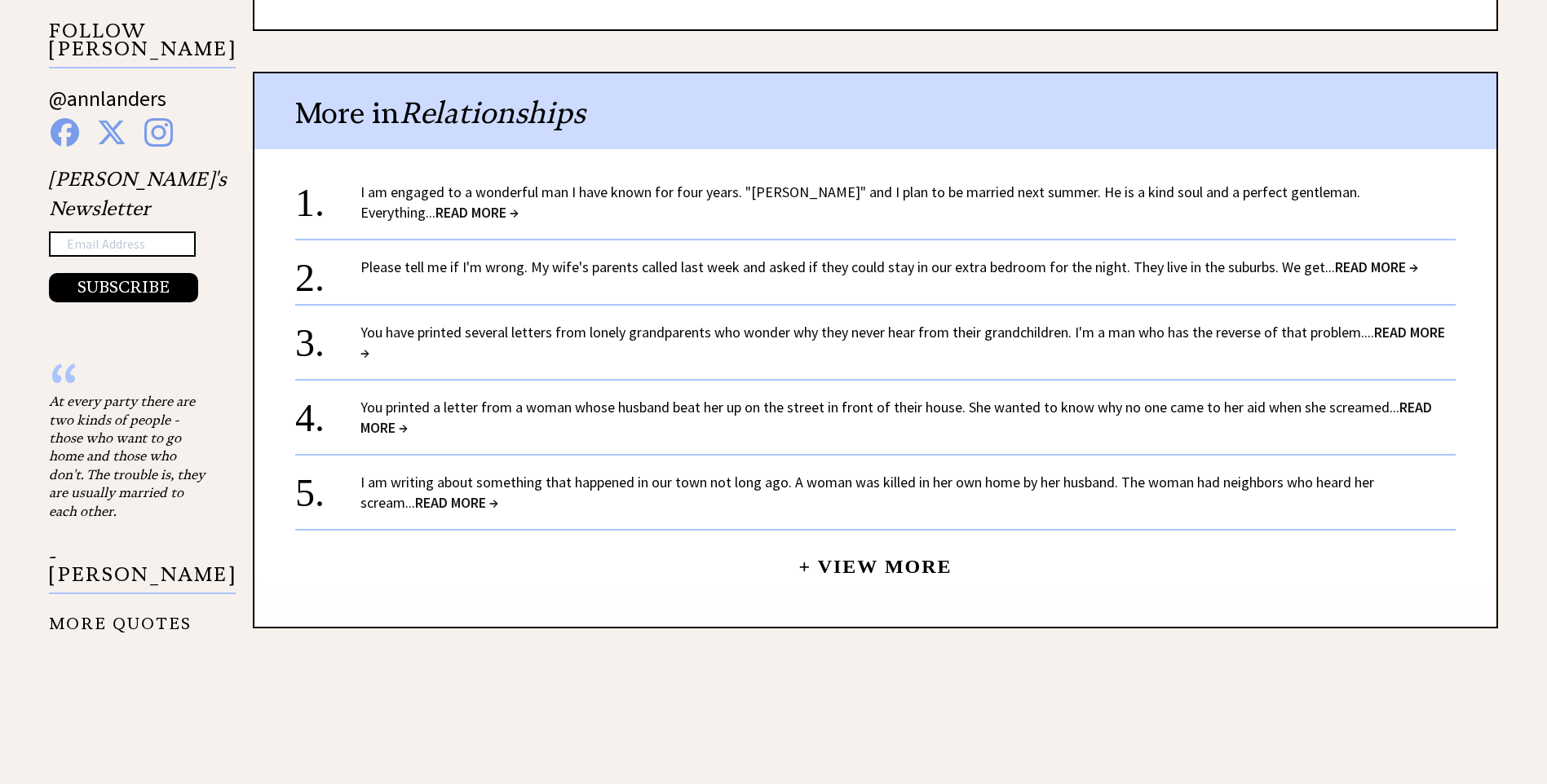
scroll to position [1675, 0]
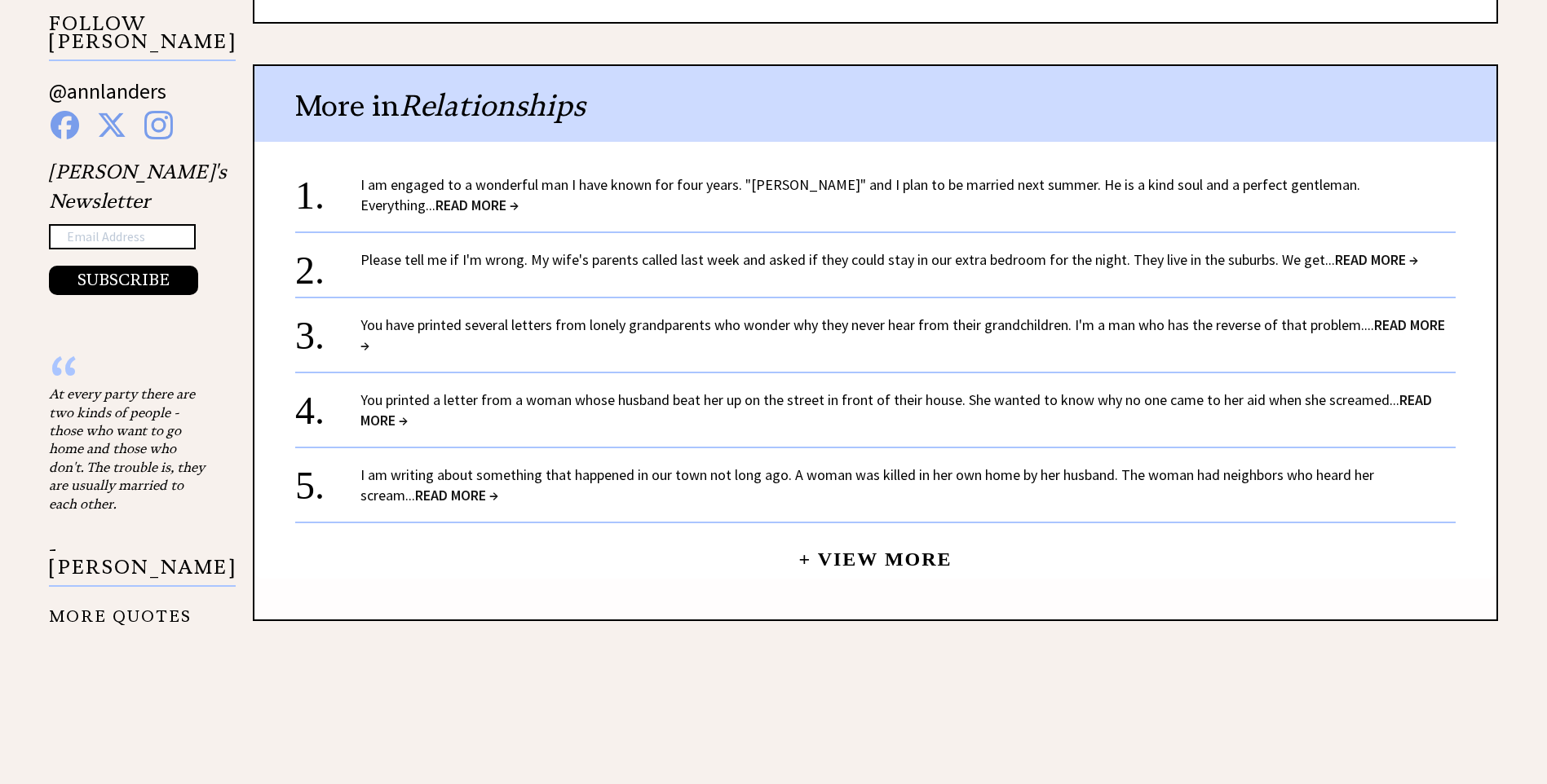
click at [1349, 256] on span "READ MORE →" at bounding box center [1377, 260] width 84 height 19
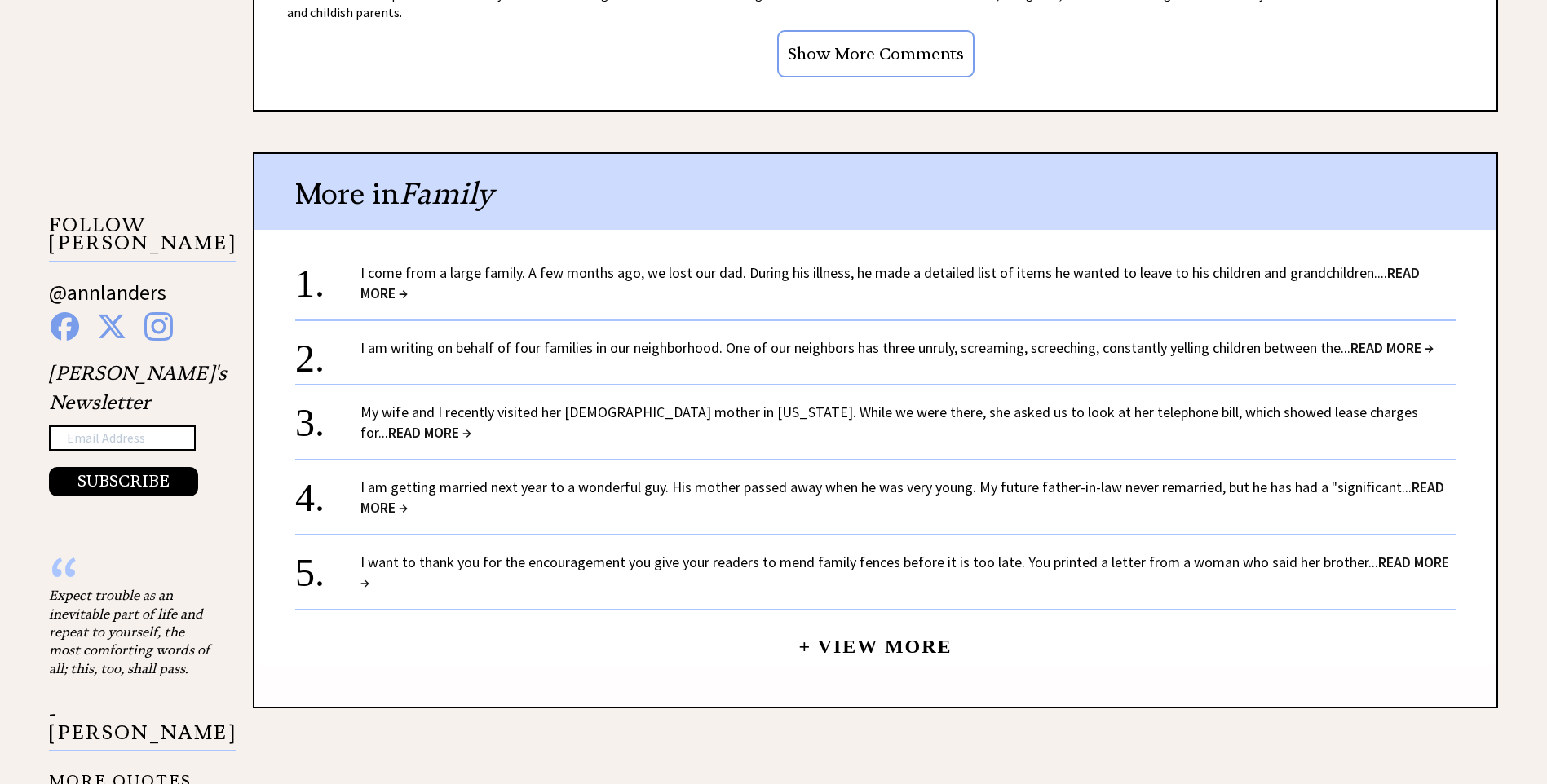
scroll to position [1481, 0]
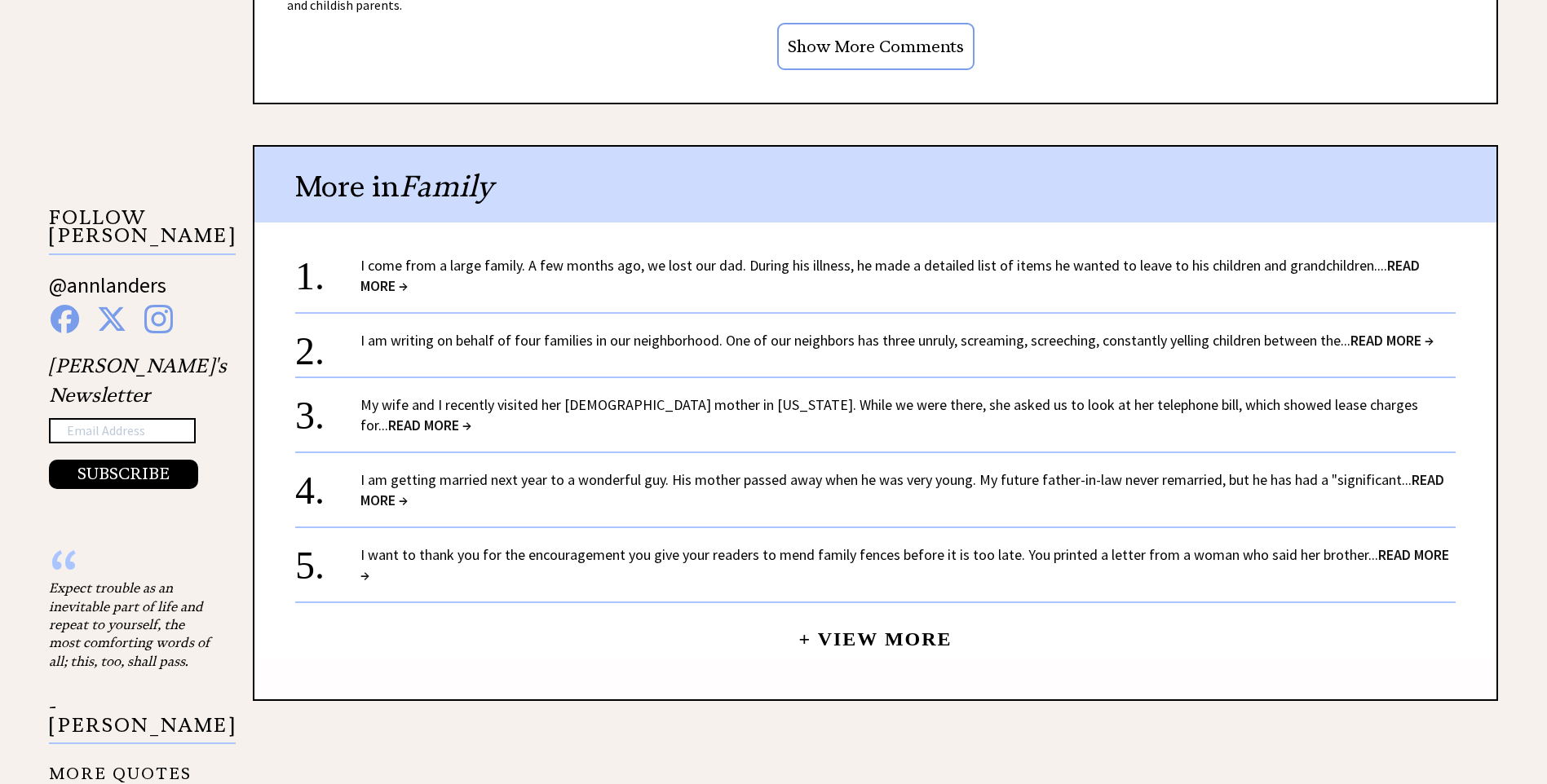
click at [1409, 259] on span "READ MORE →" at bounding box center [890, 275] width 1059 height 39
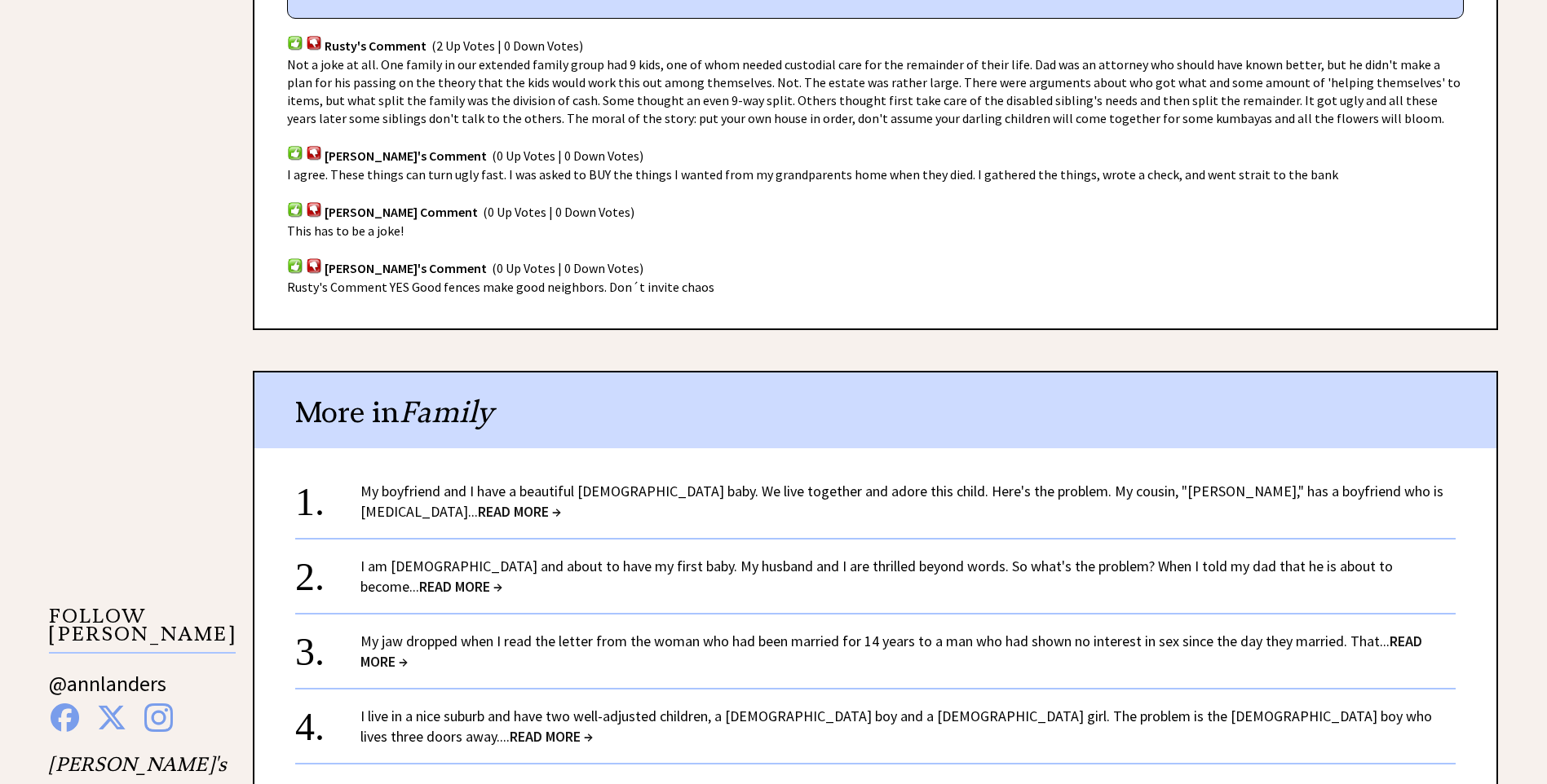
scroll to position [1102, 0]
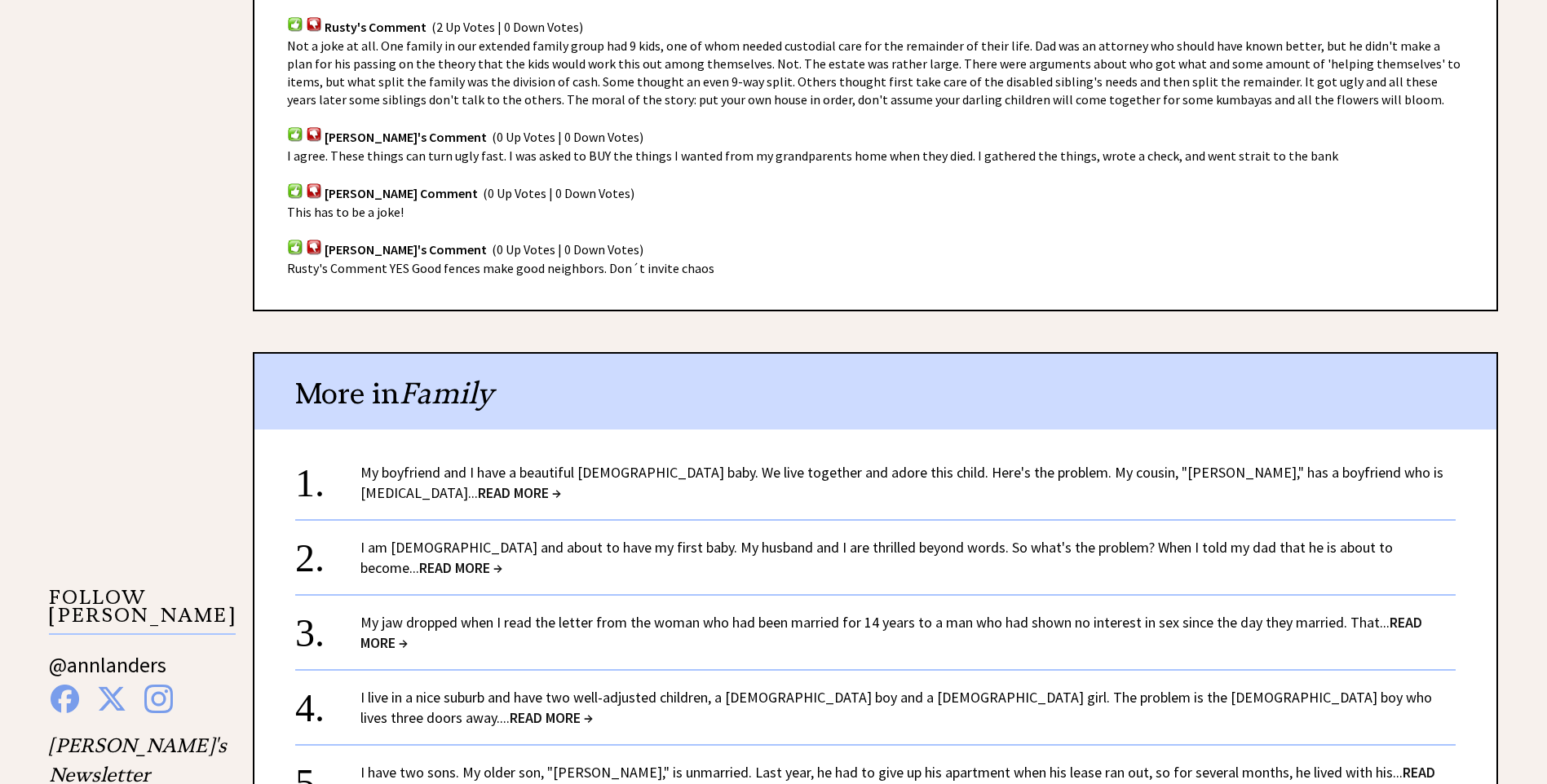
click at [811, 158] on span "I agree. These things can turn ugly fast. I was asked to BUY the things I wante…" at bounding box center [812, 155] width 1051 height 16
click at [561, 484] on span "READ MORE →" at bounding box center [520, 492] width 84 height 19
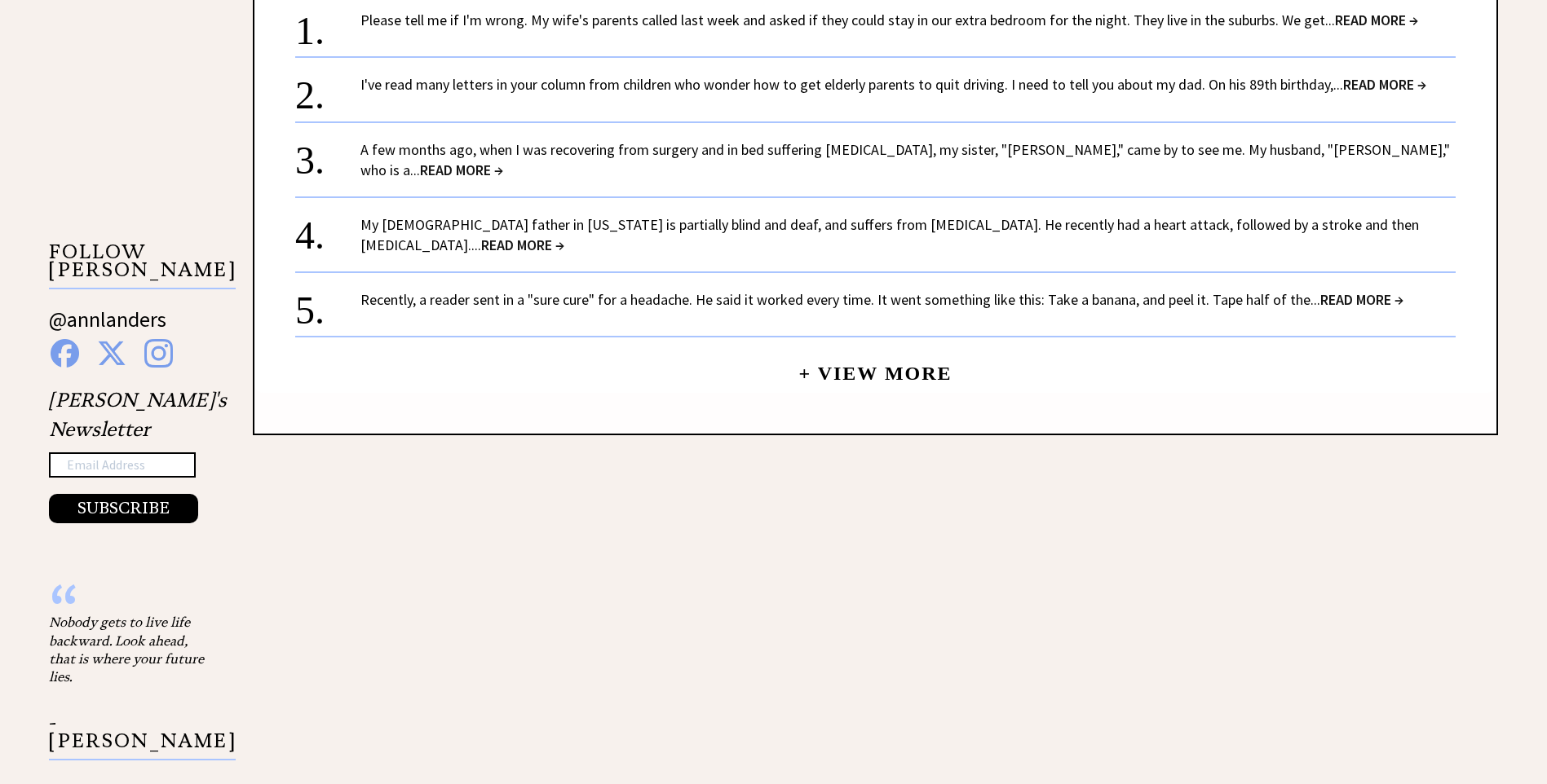
scroll to position [1468, 0]
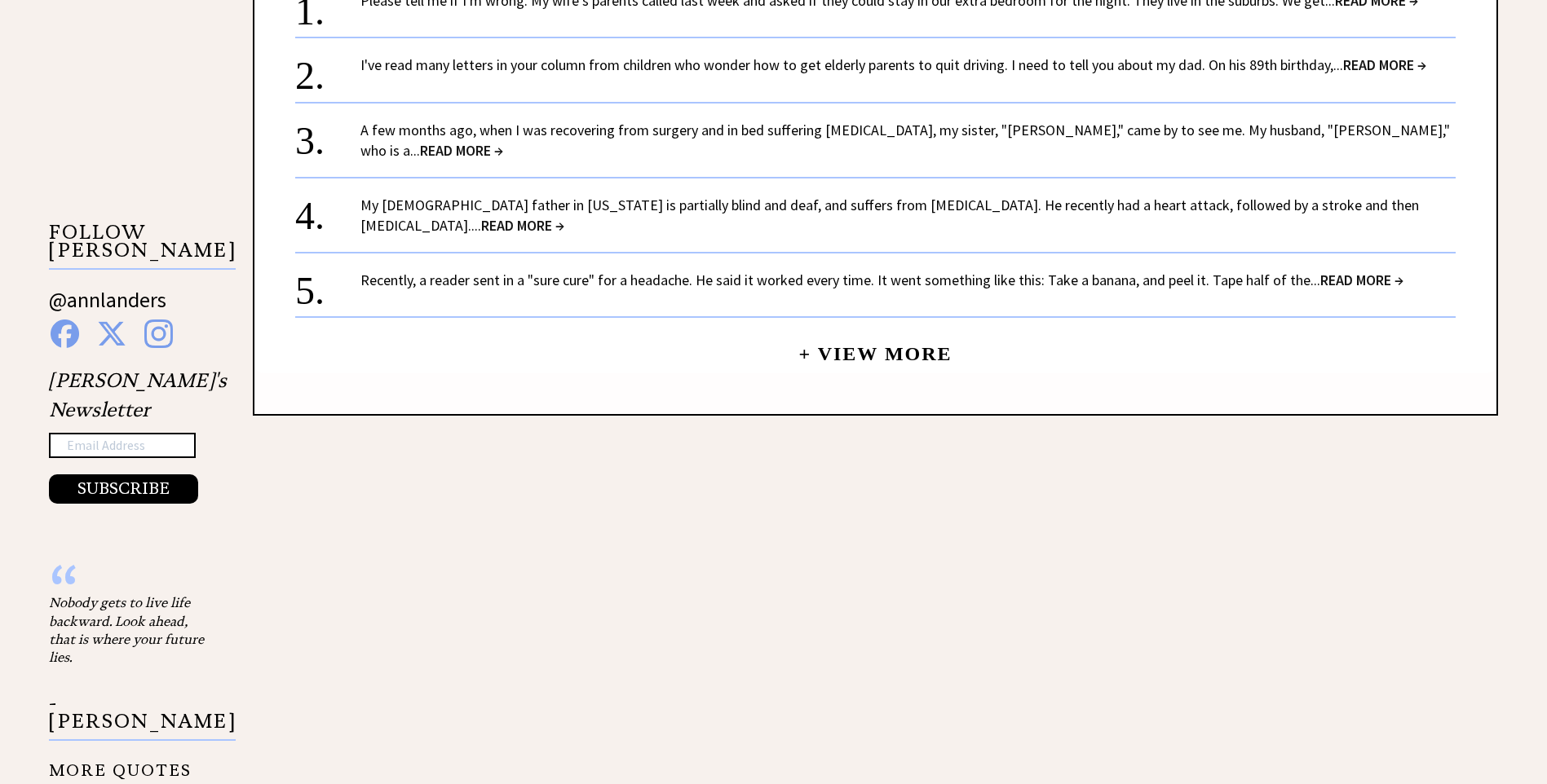
click at [1361, 56] on span "READ MORE →" at bounding box center [1385, 65] width 84 height 19
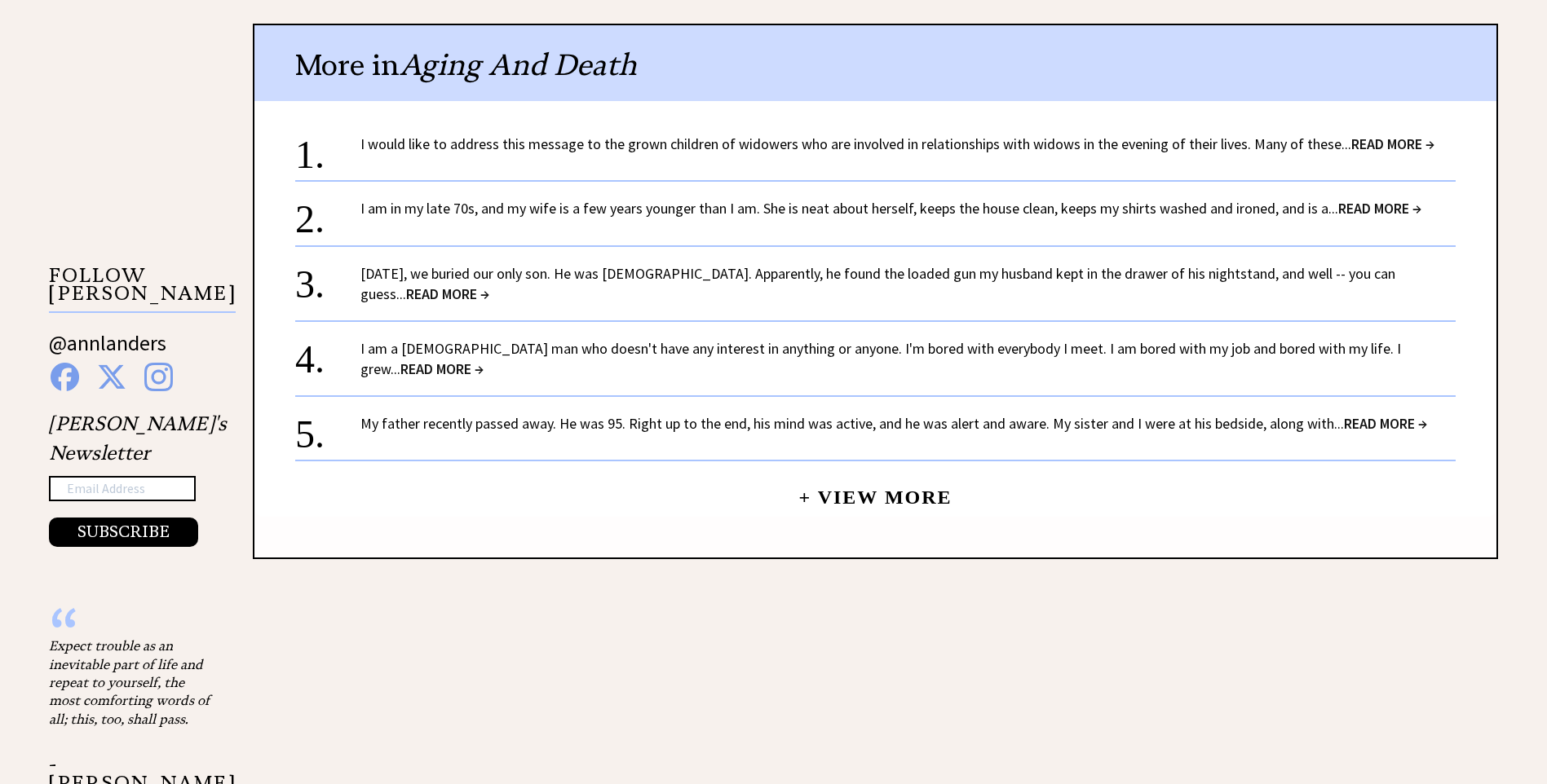
scroll to position [1428, 0]
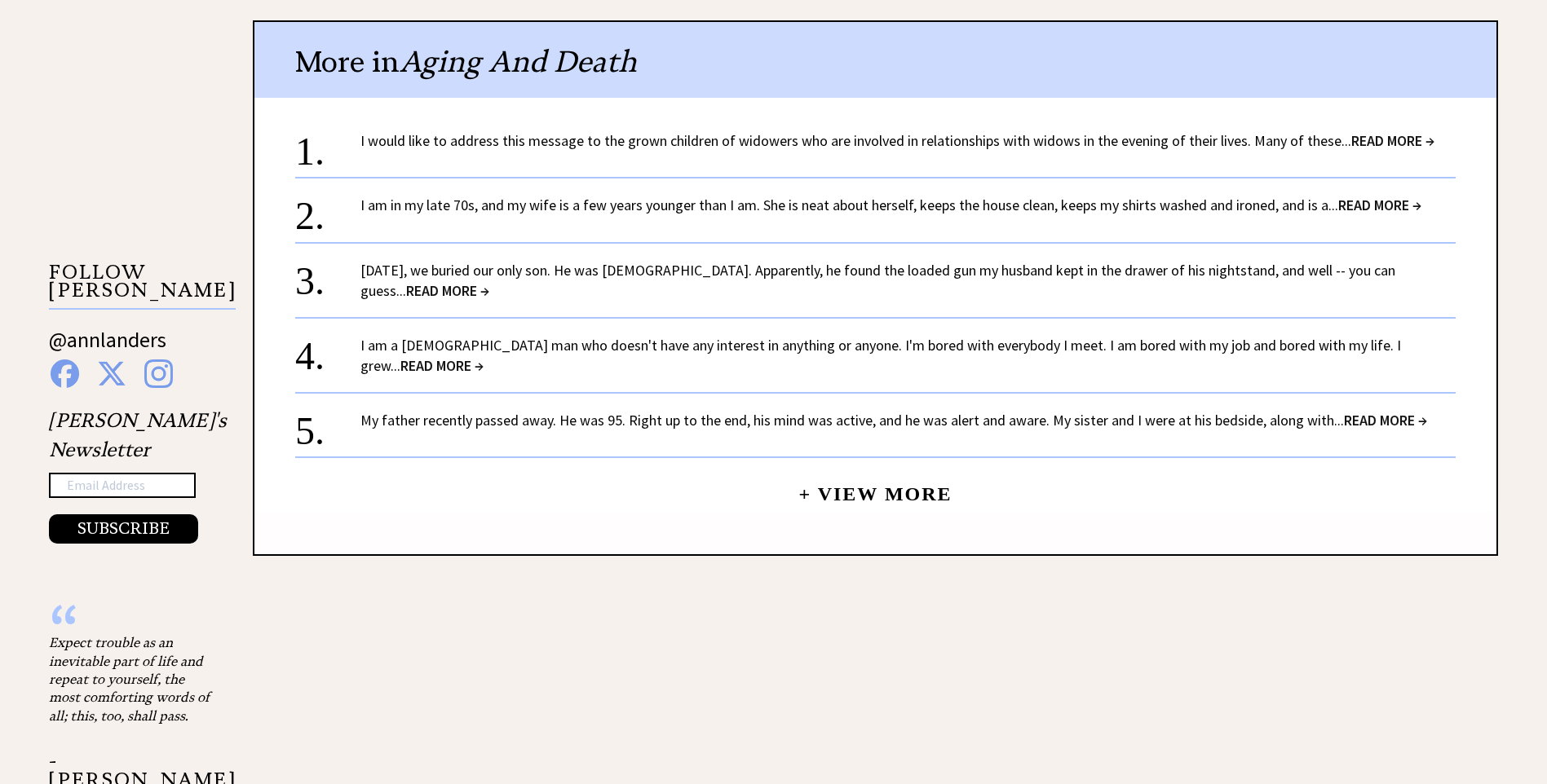
click at [484, 356] on span "READ MORE →" at bounding box center [442, 365] width 84 height 19
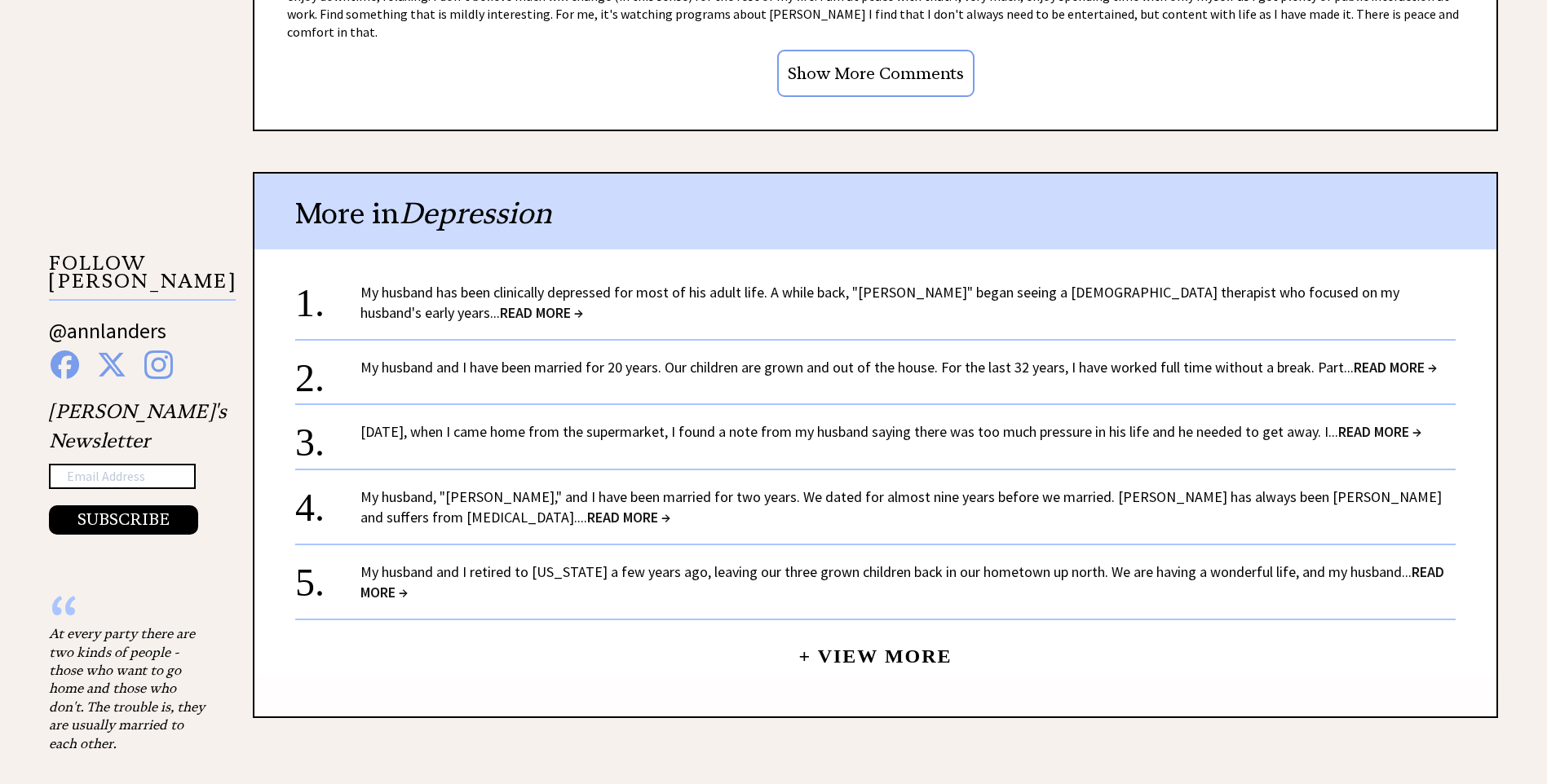
scroll to position [1528, 0]
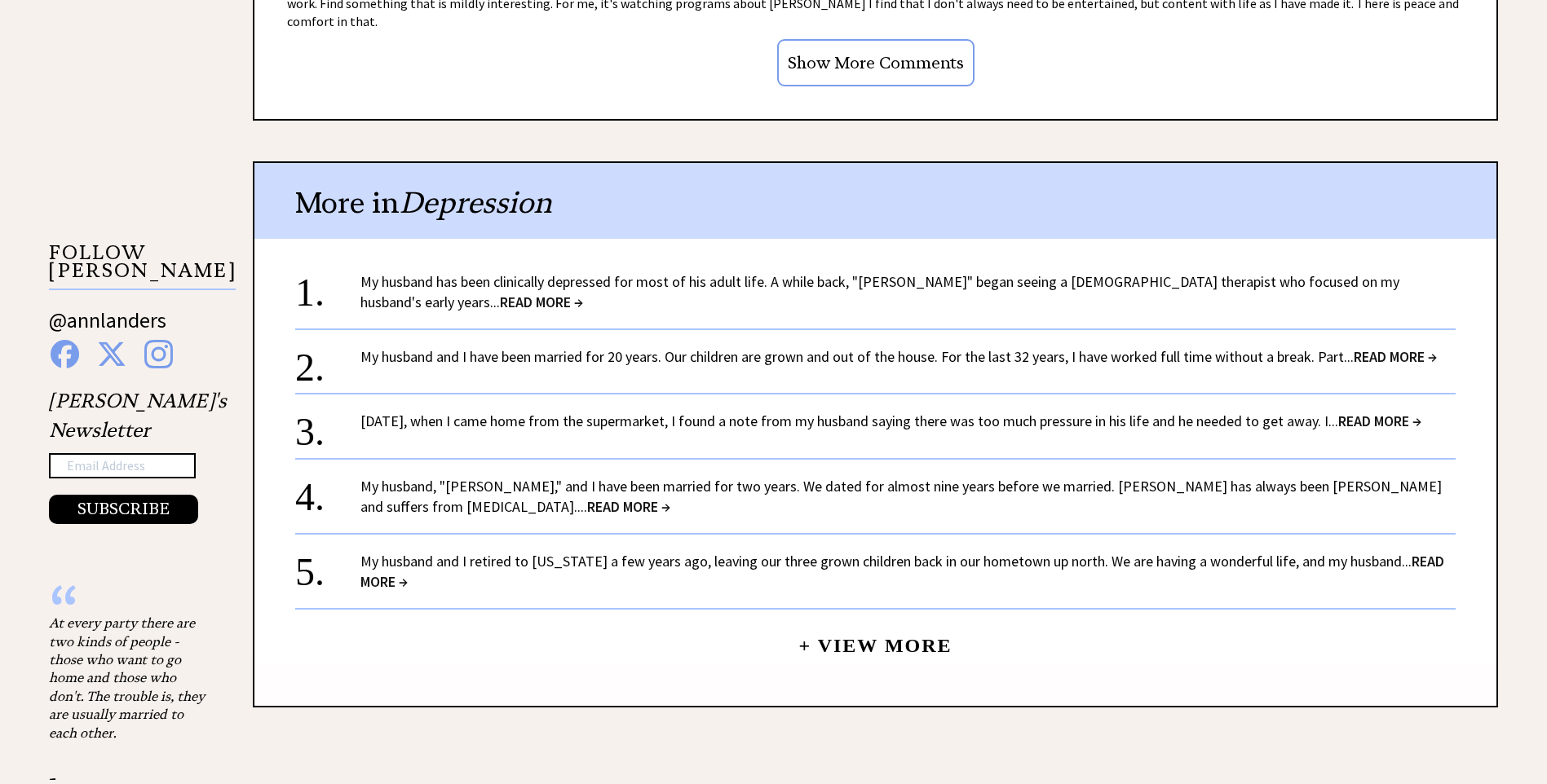
click at [1529, 413] on div "Advice Topics I am a 60-year-old man who doesn't have any interest in anything …" at bounding box center [774, 101] width 1547 height 2601
click at [1401, 412] on span "READ MORE →" at bounding box center [1380, 421] width 84 height 19
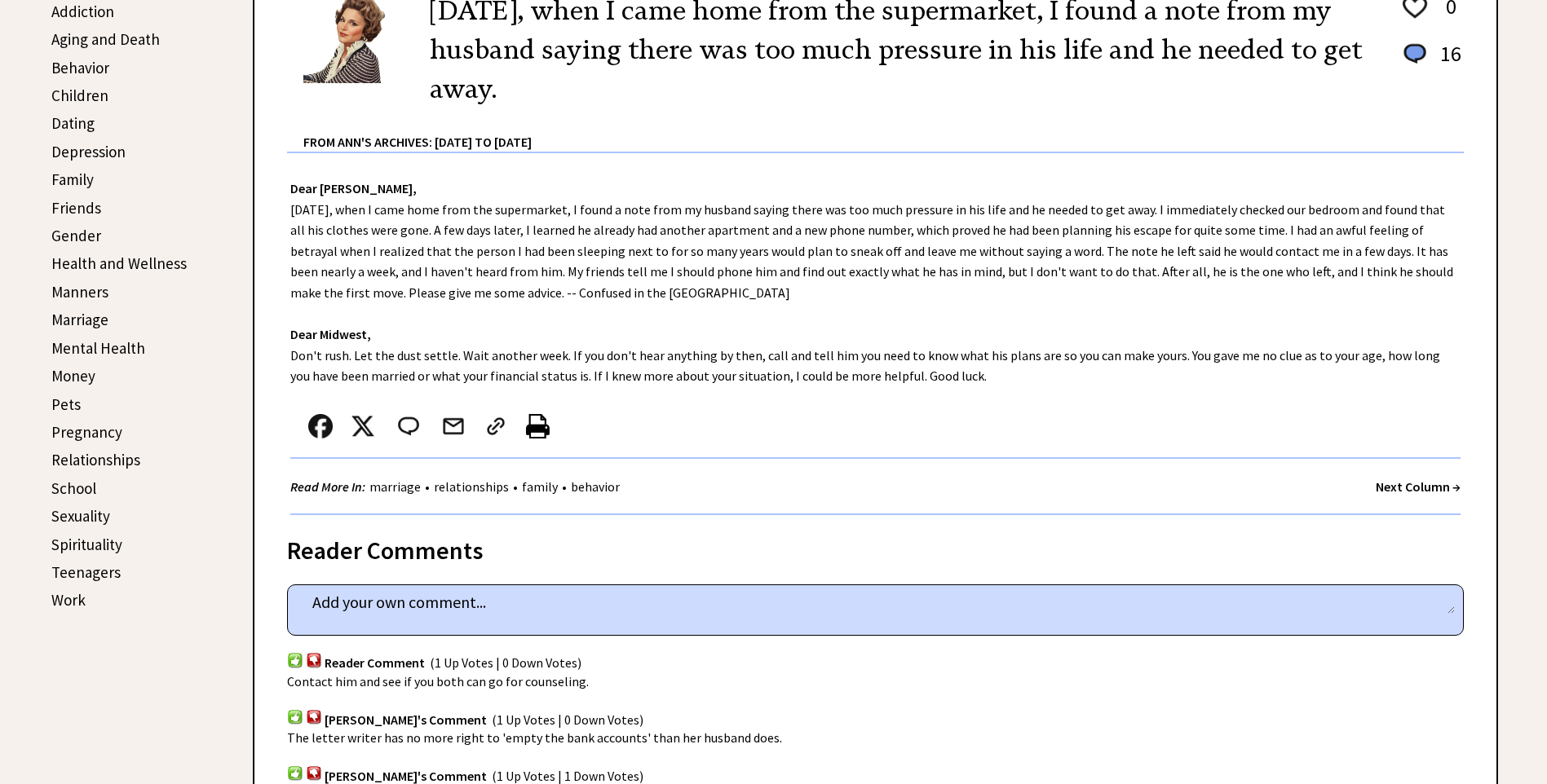
scroll to position [472, 0]
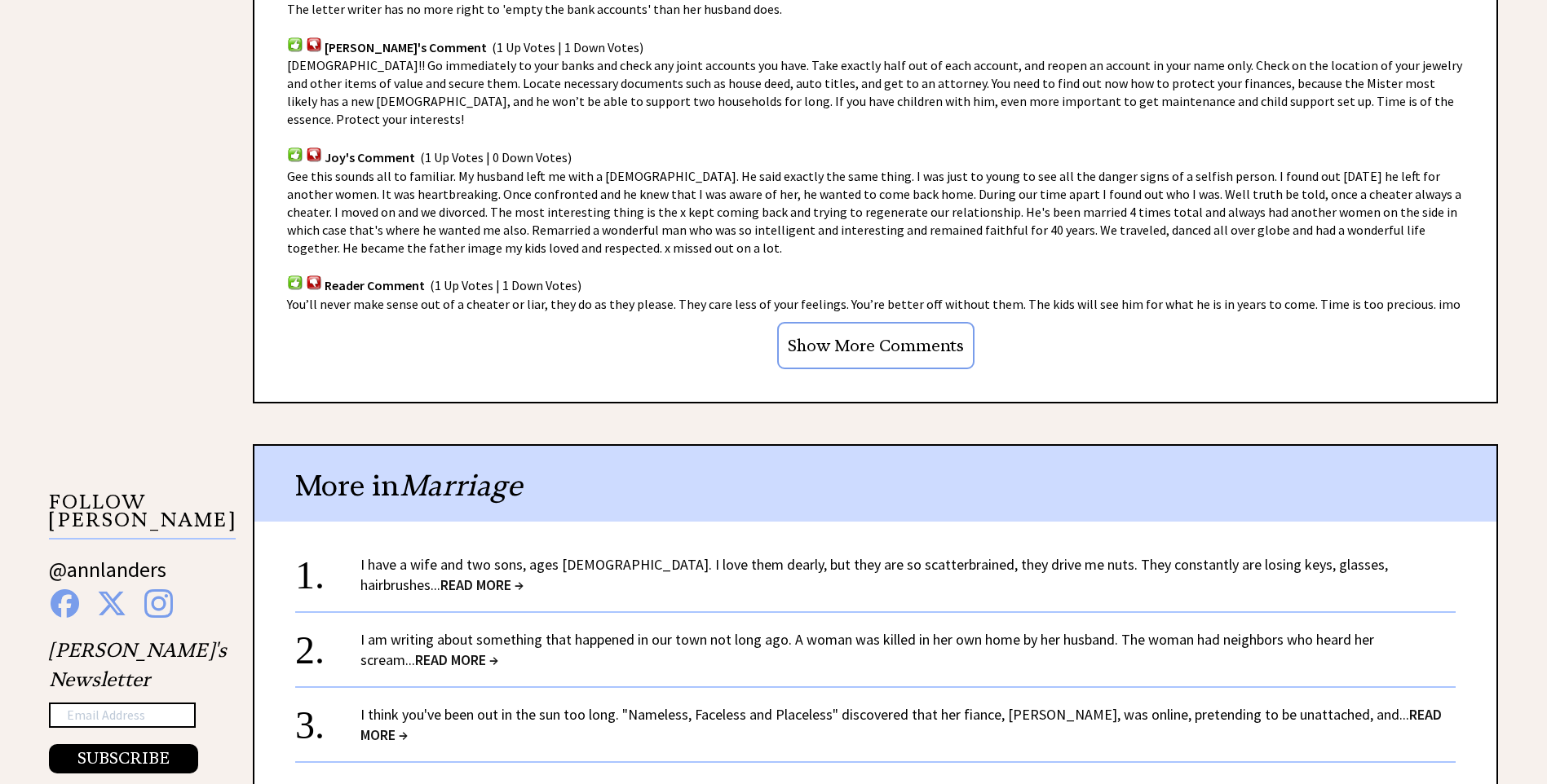
scroll to position [1202, 0]
